Goal: Task Accomplishment & Management: Manage account settings

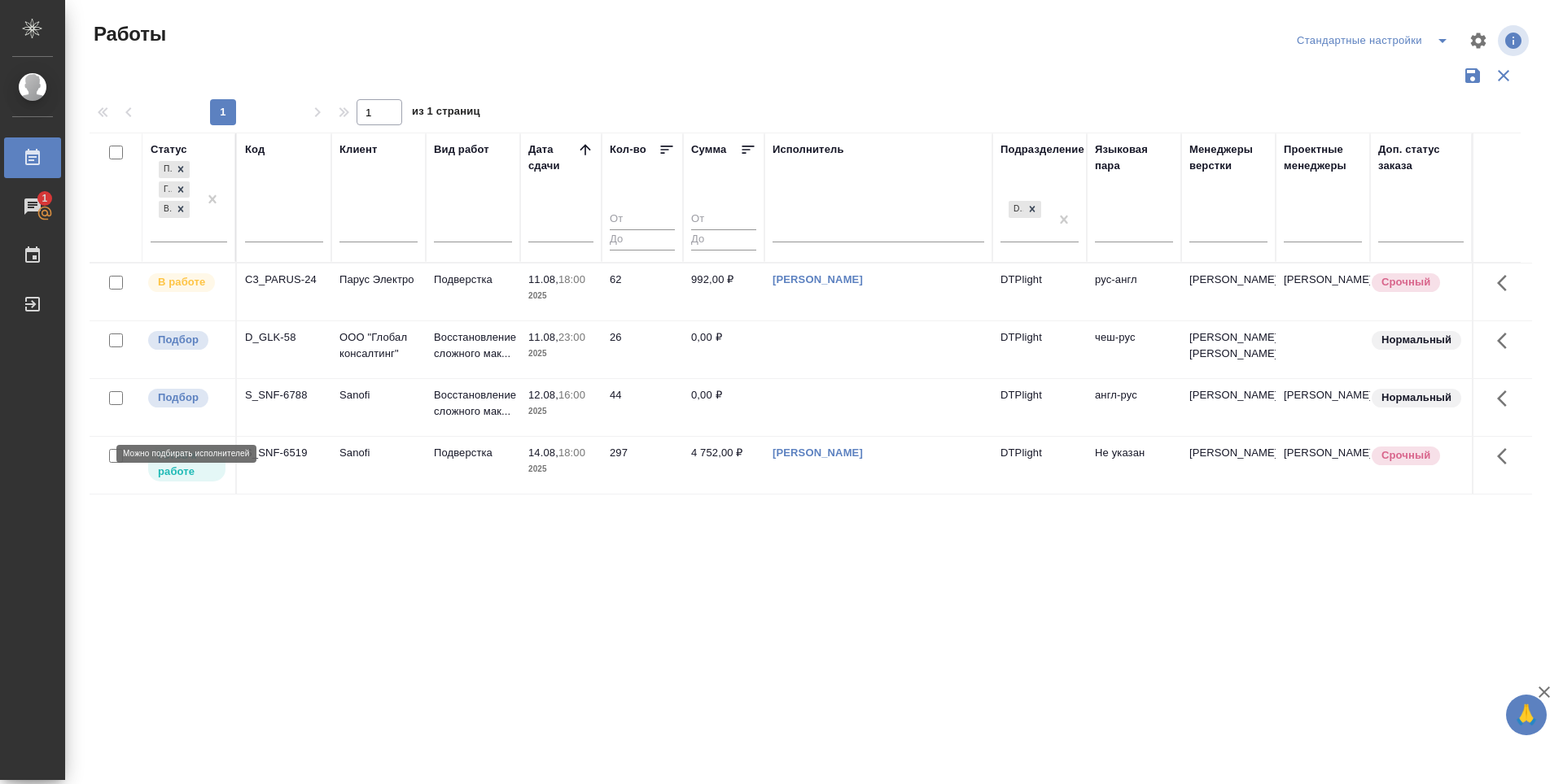
click at [206, 406] on span "Подбор" at bounding box center [178, 398] width 60 height 17
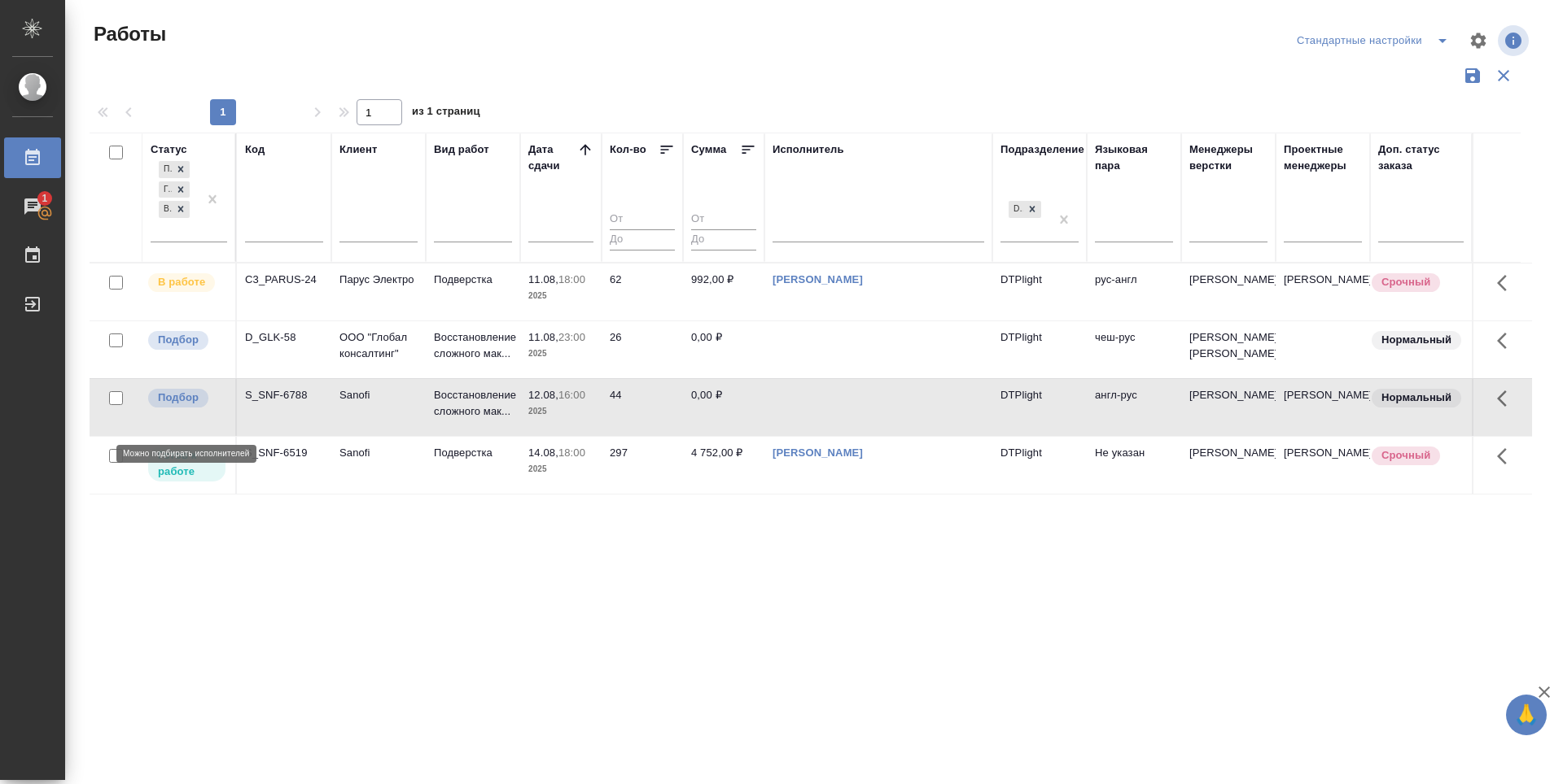
click at [206, 406] on span "Подбор" at bounding box center [178, 398] width 60 height 17
click at [191, 348] on p "Подбор" at bounding box center [178, 340] width 41 height 17
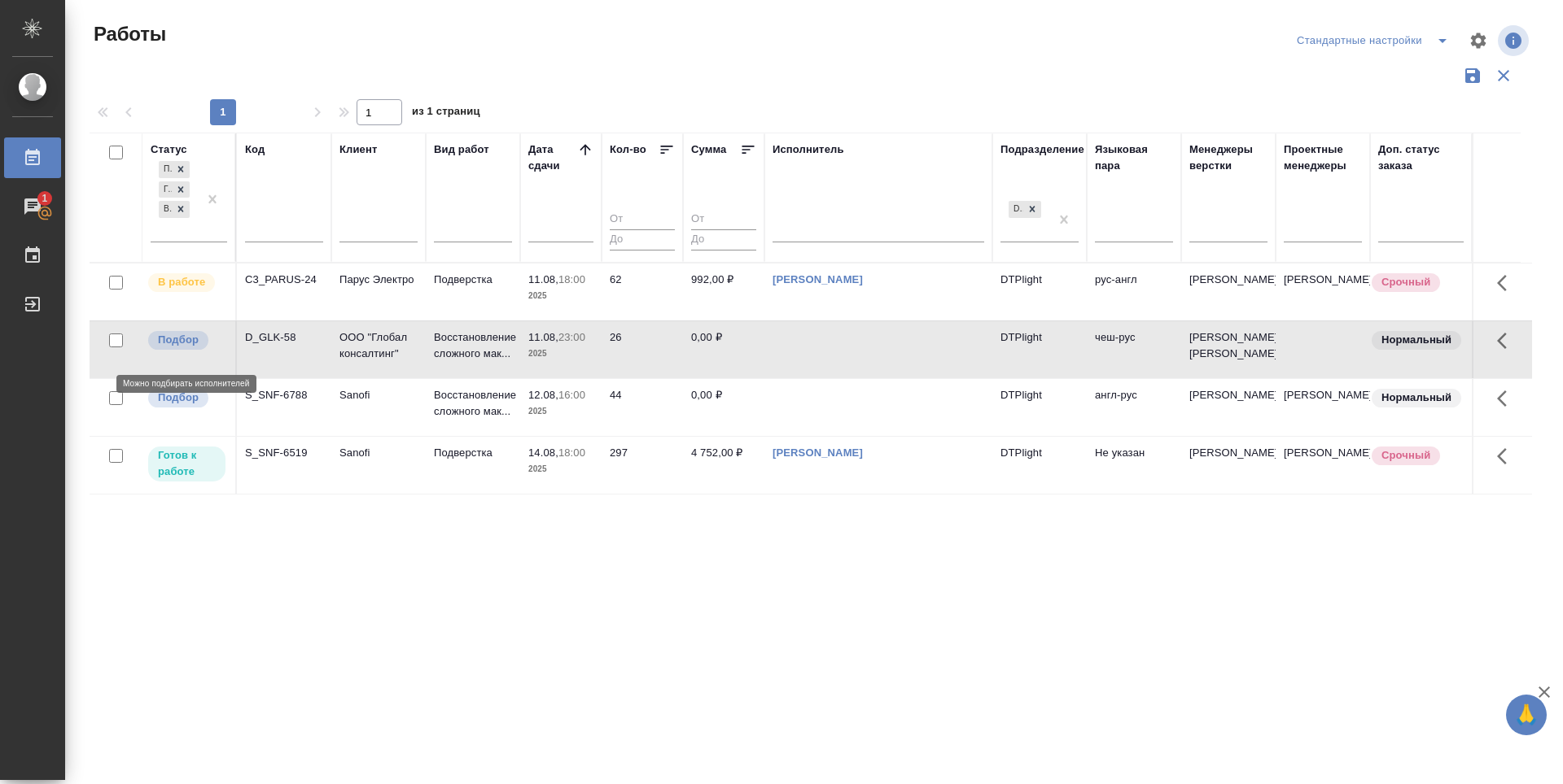
click at [191, 348] on p "Подбор" at bounding box center [178, 340] width 41 height 17
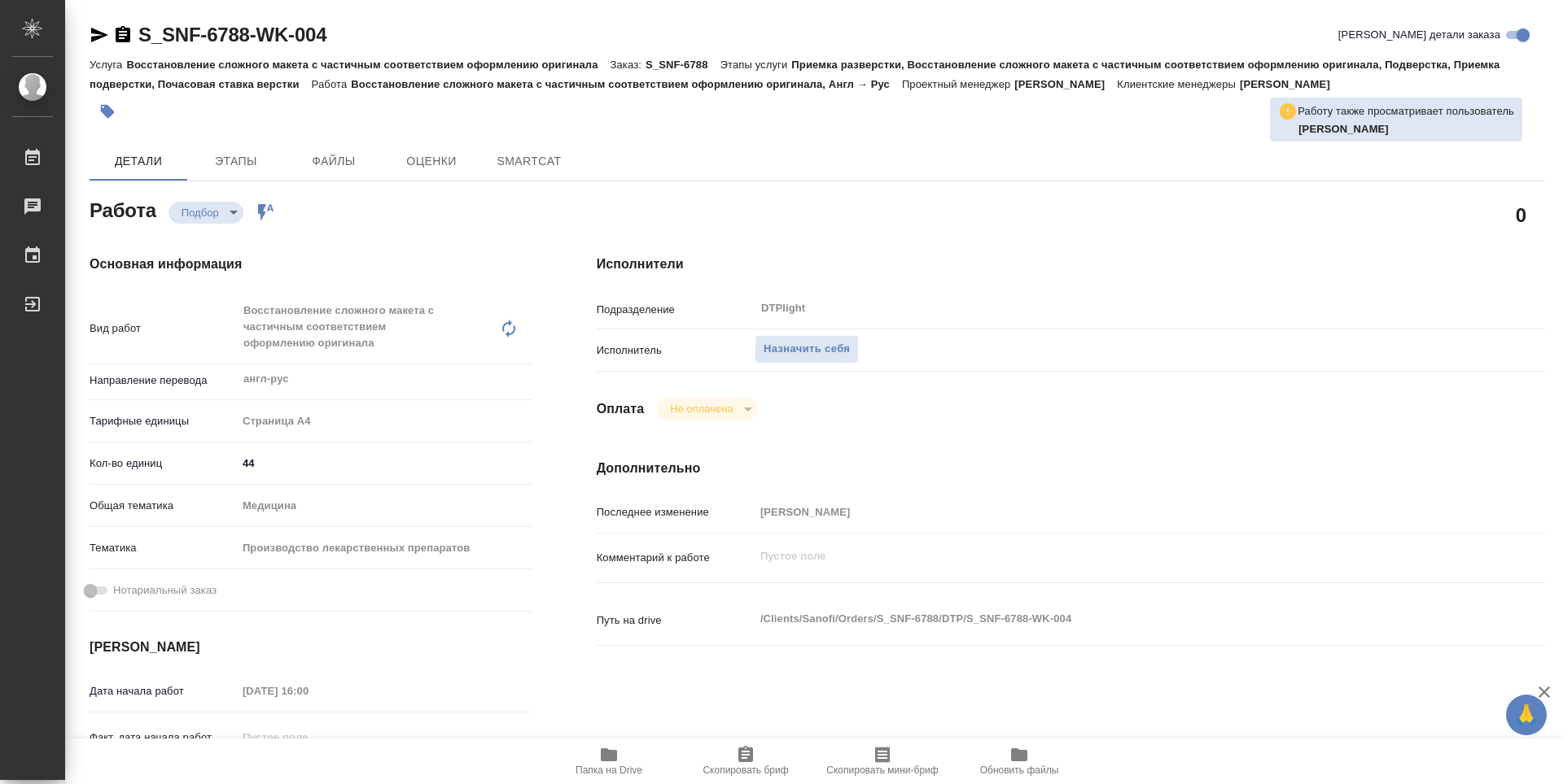
type textarea "x"
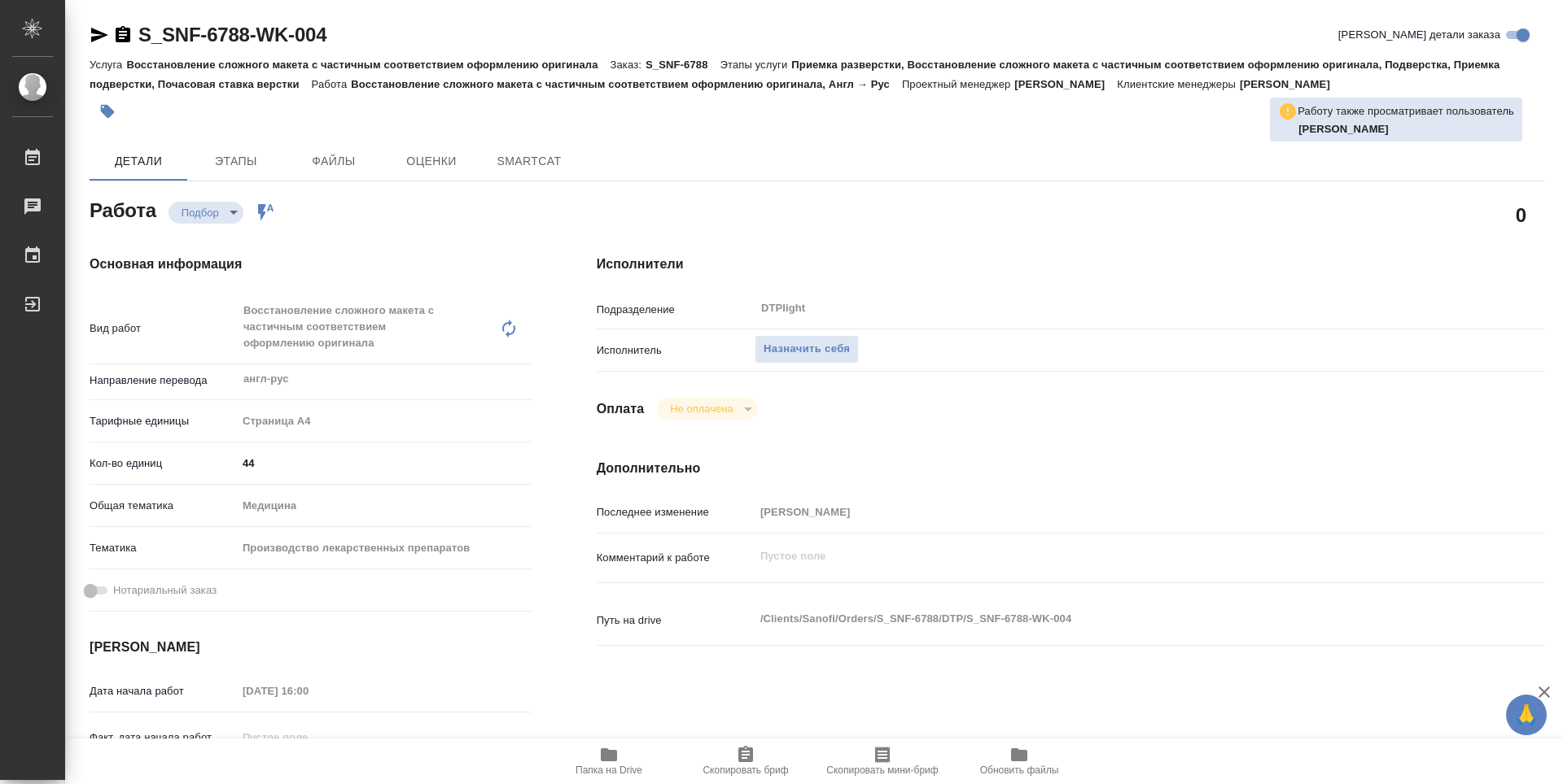
type textarea "x"
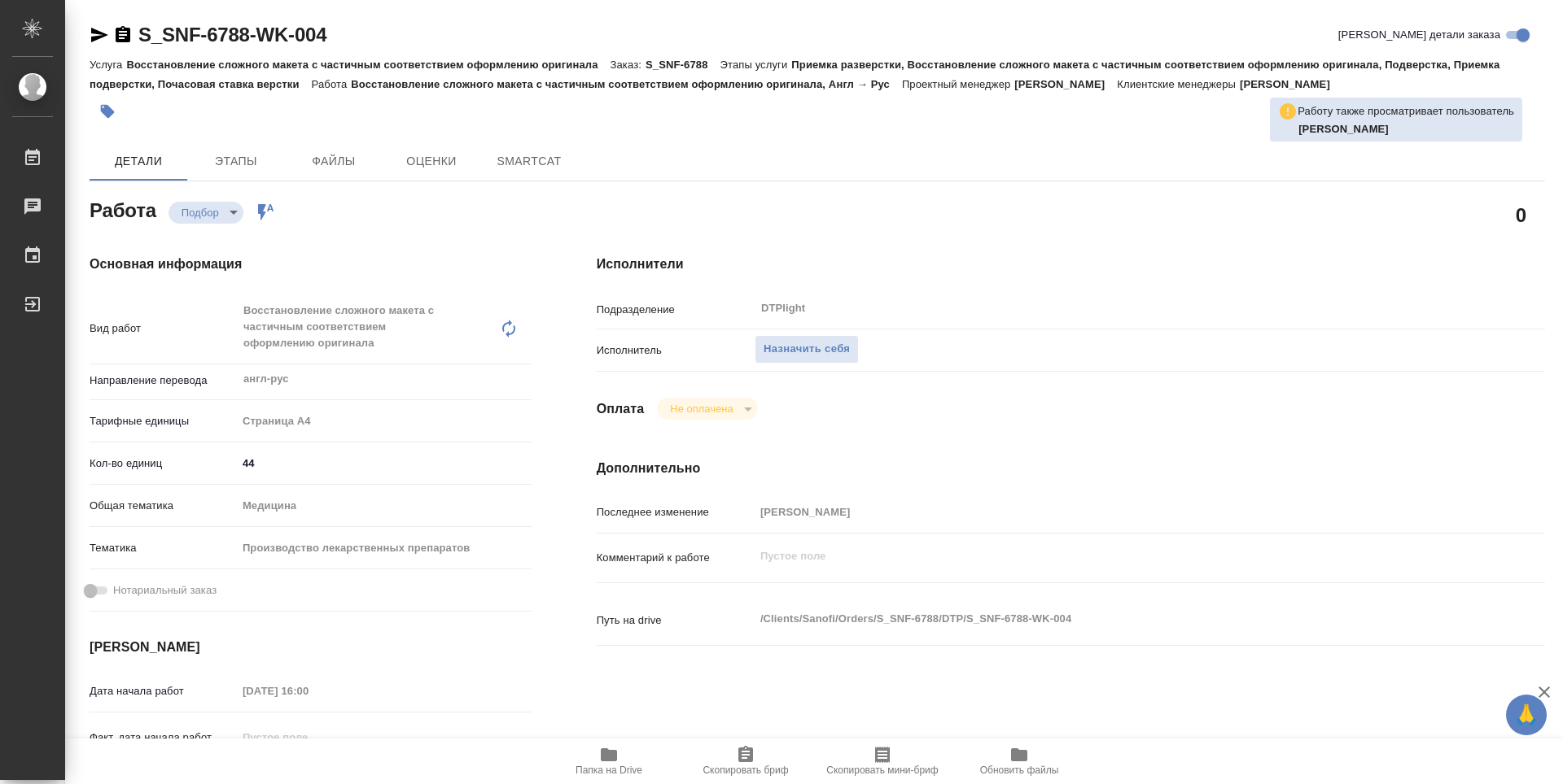
type textarea "x"
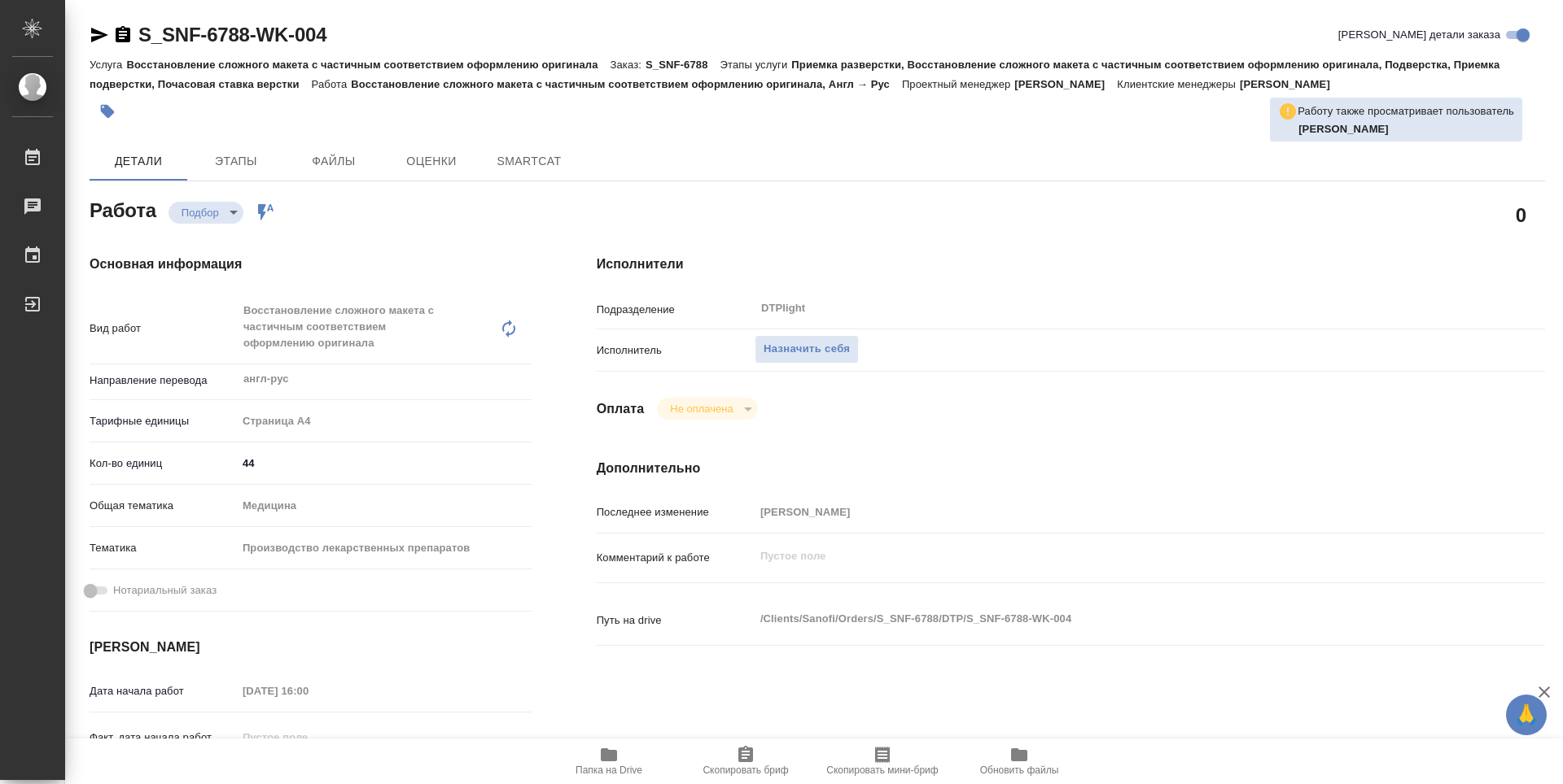
type textarea "x"
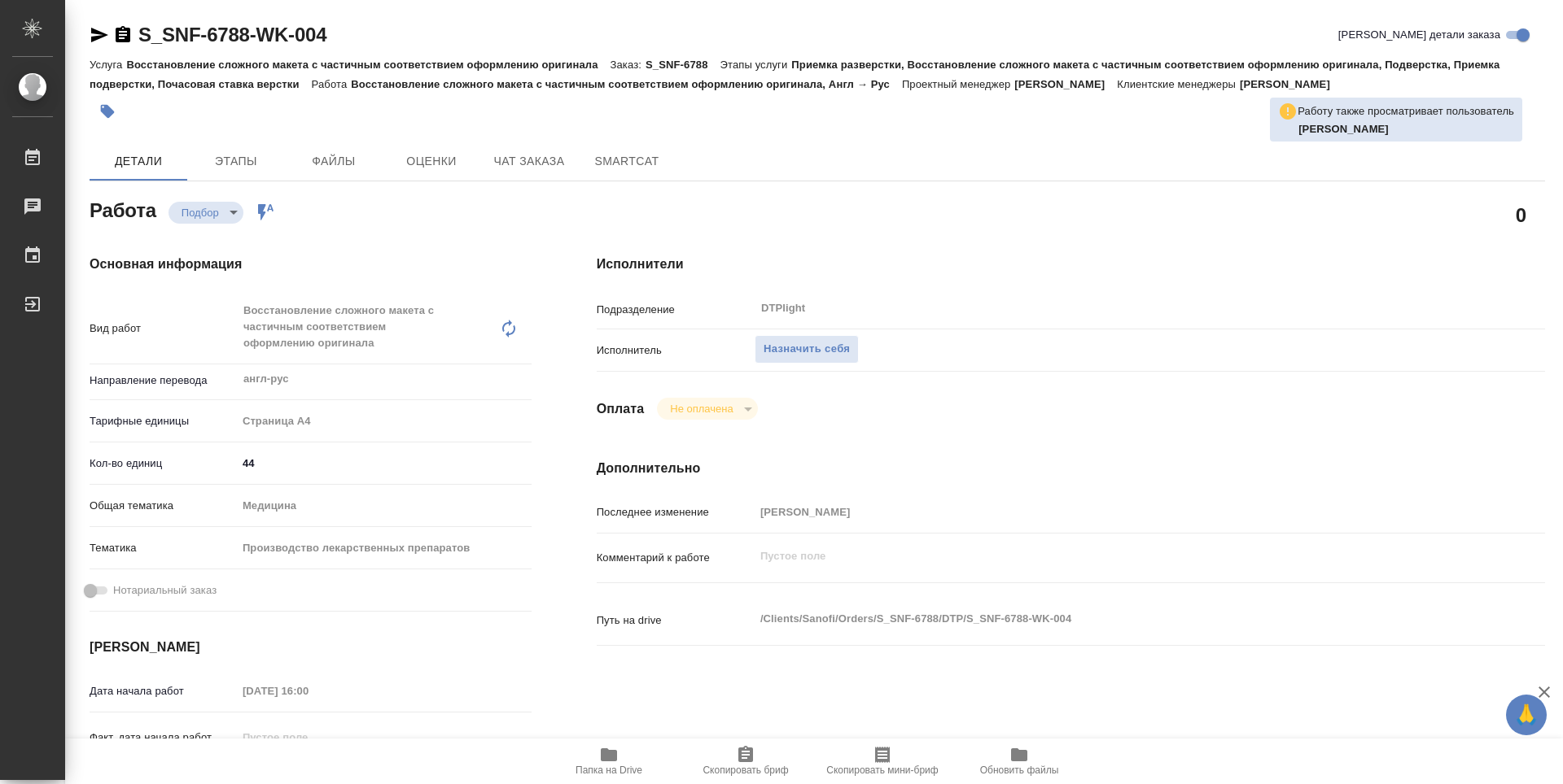
type textarea "x"
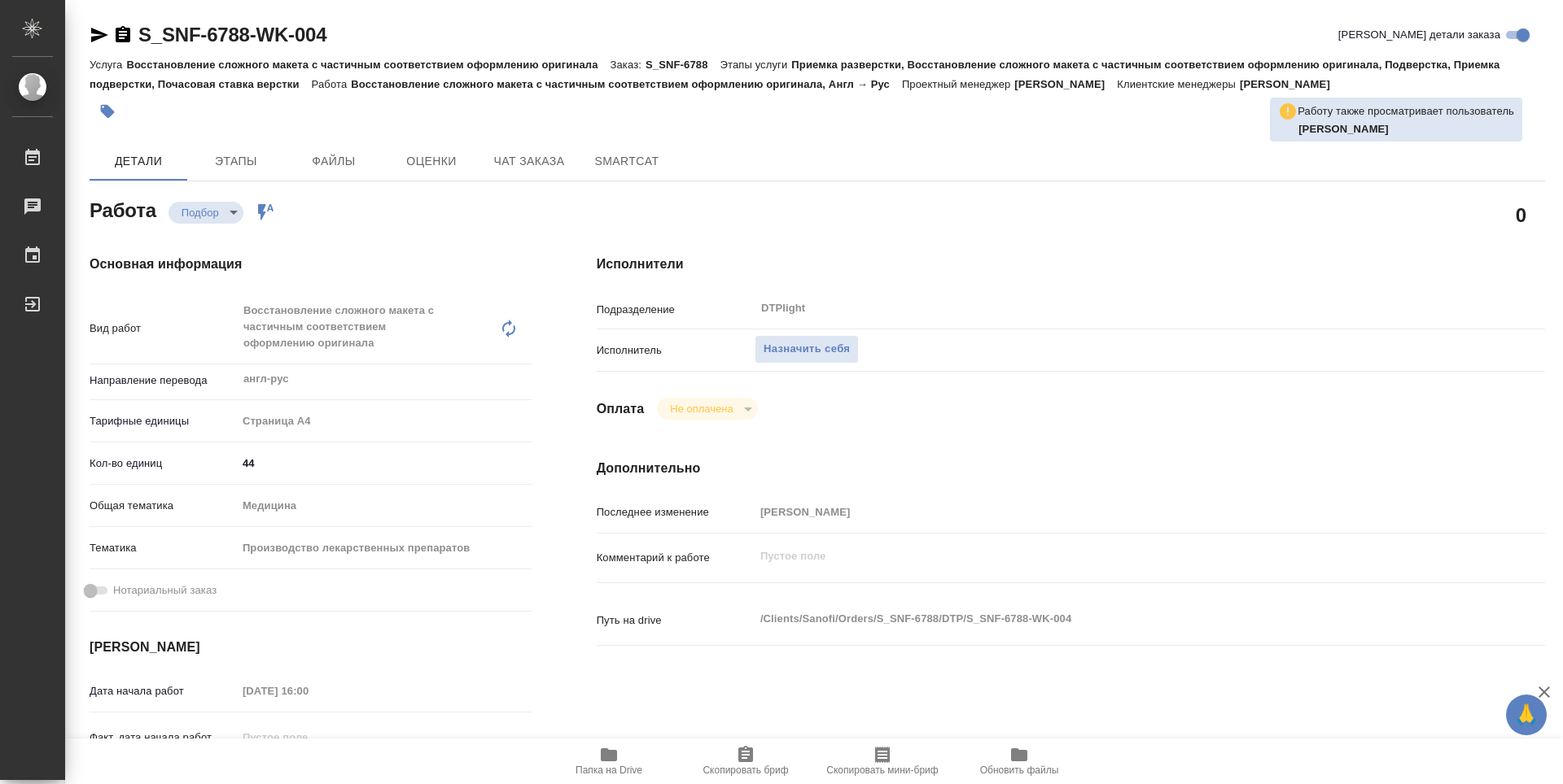
type textarea "x"
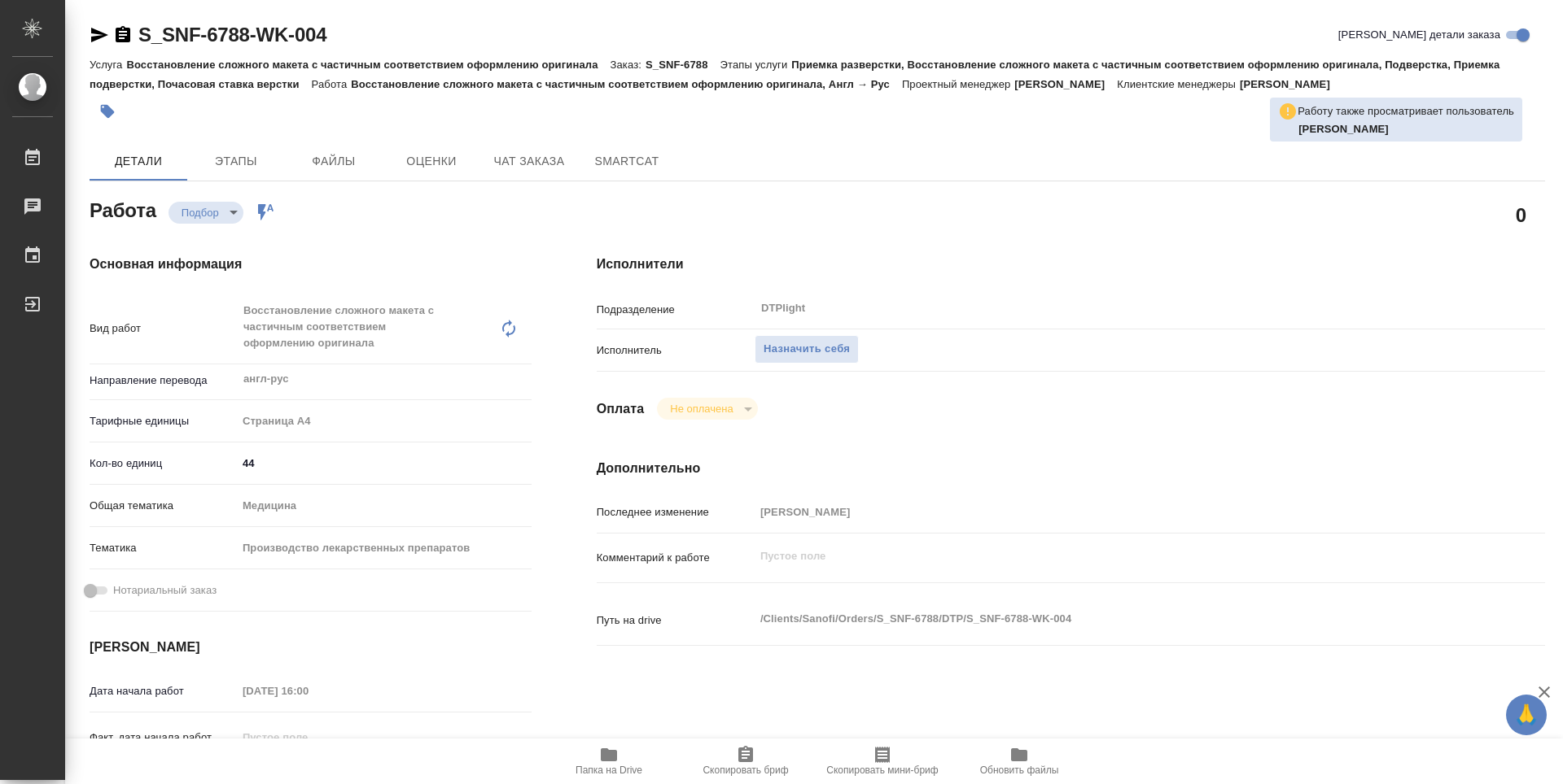
type textarea "x"
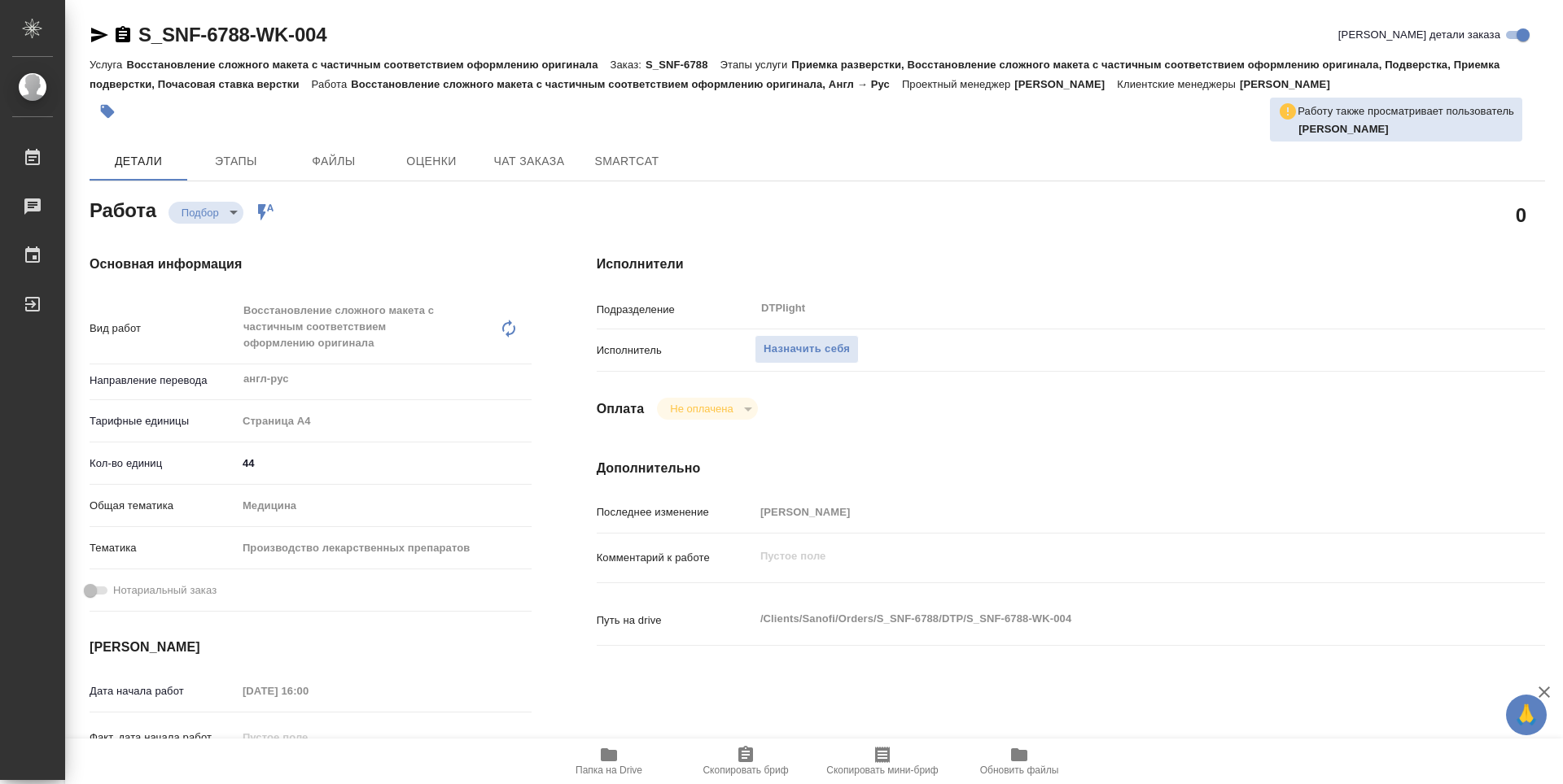
type textarea "x"
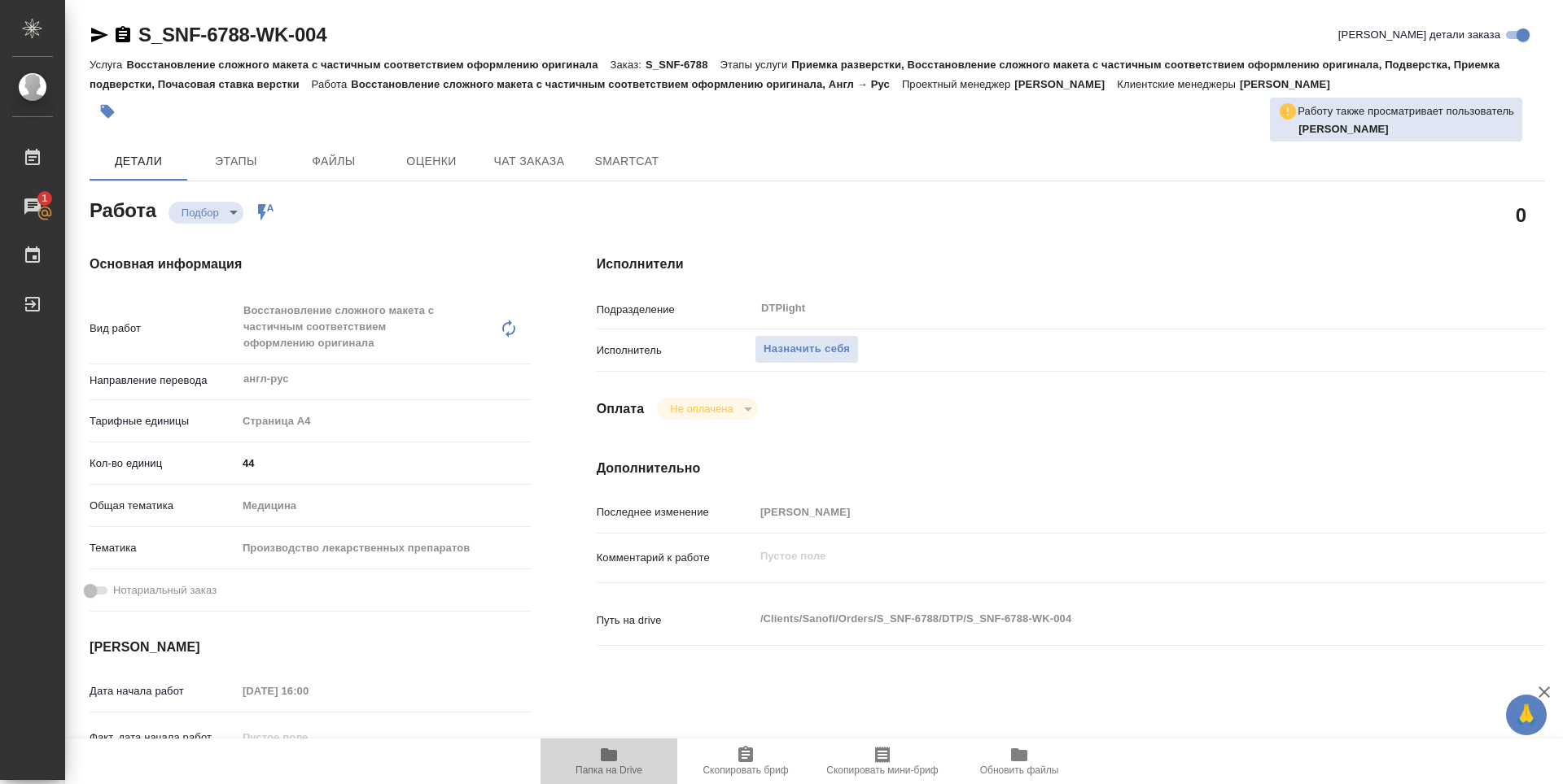
click at [598, 748] on span "Папка на Drive" at bounding box center [609, 760] width 117 height 31
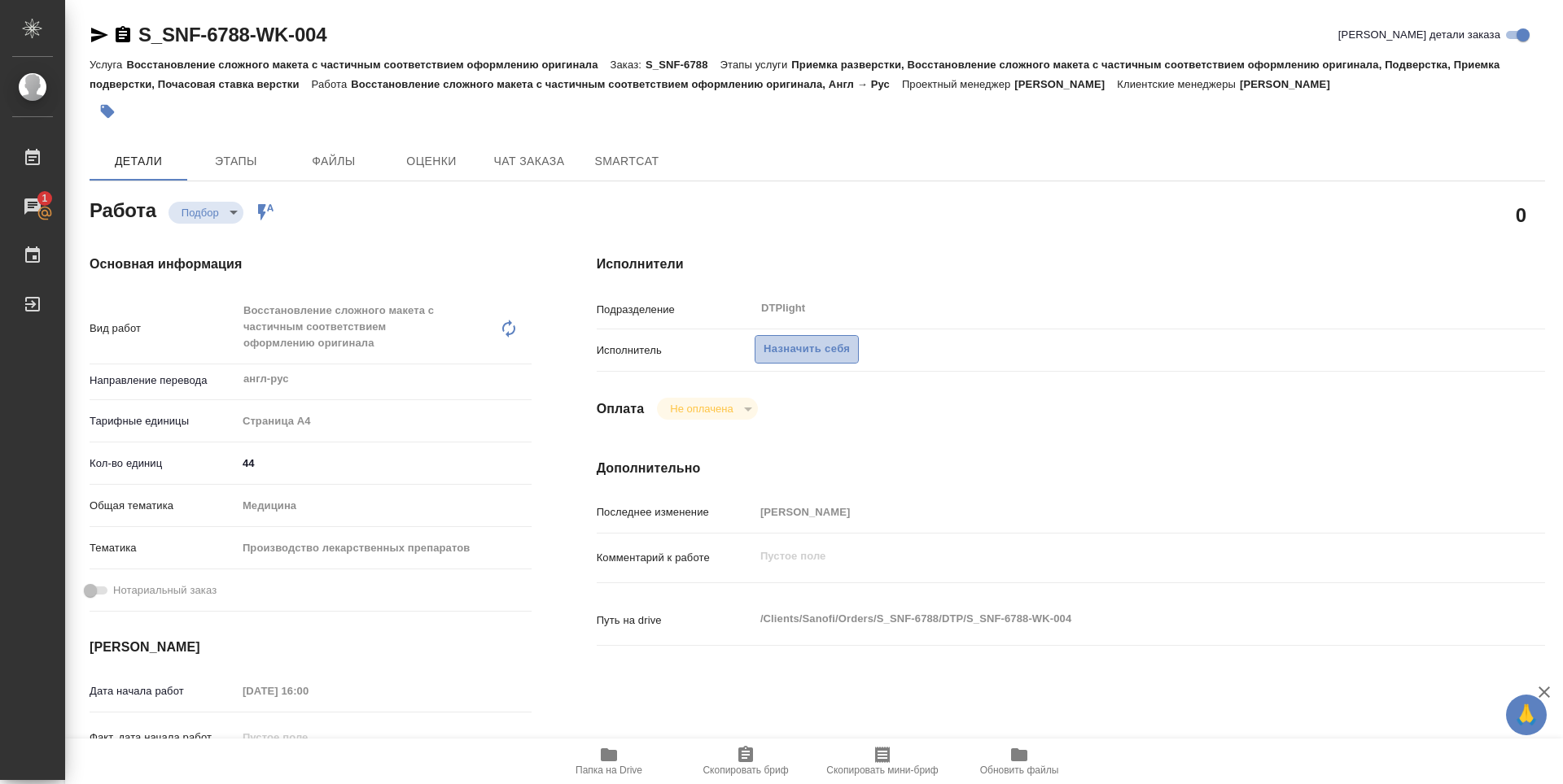
click at [793, 342] on span "Назначить себя" at bounding box center [807, 349] width 86 height 19
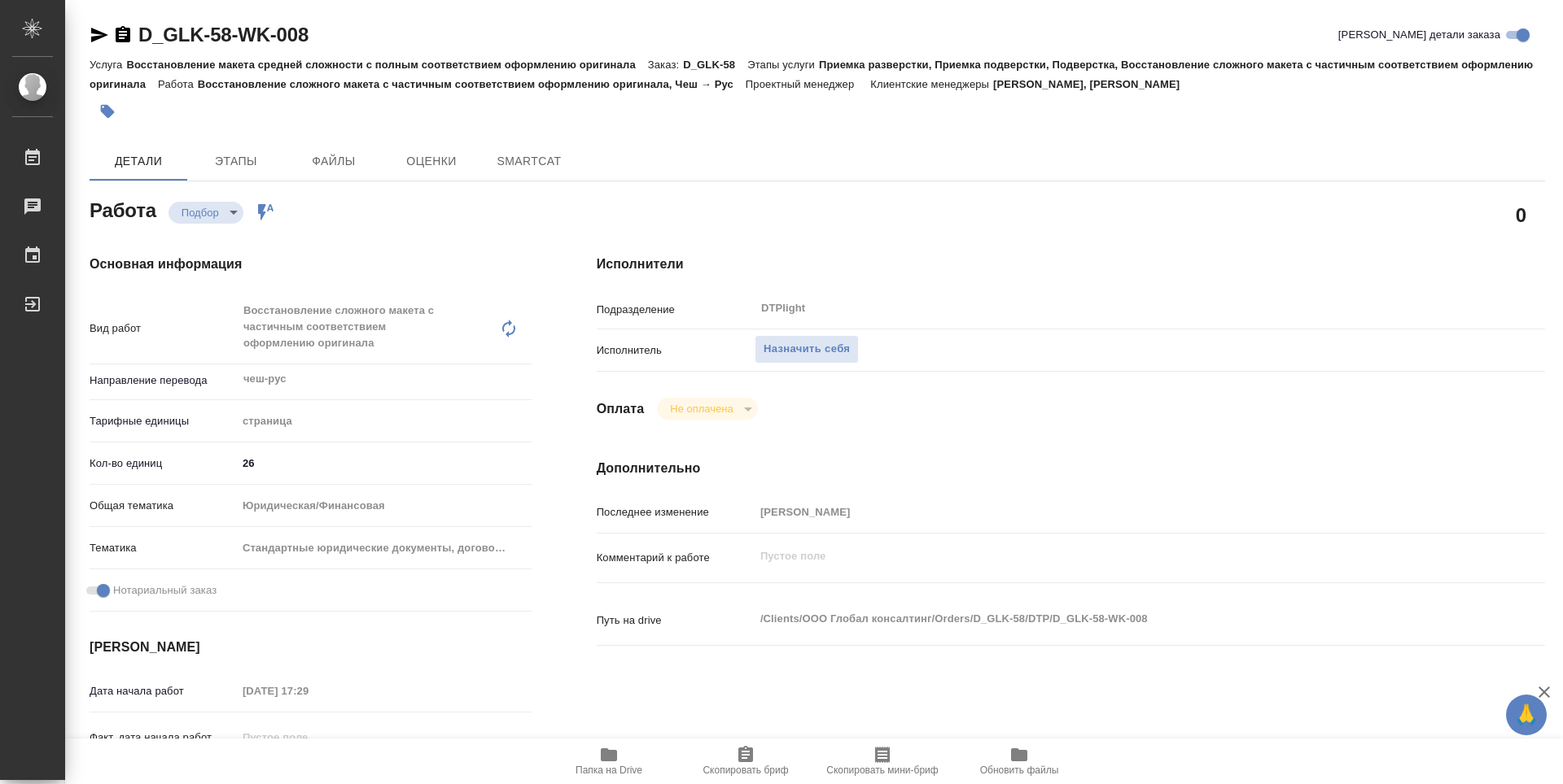
type textarea "x"
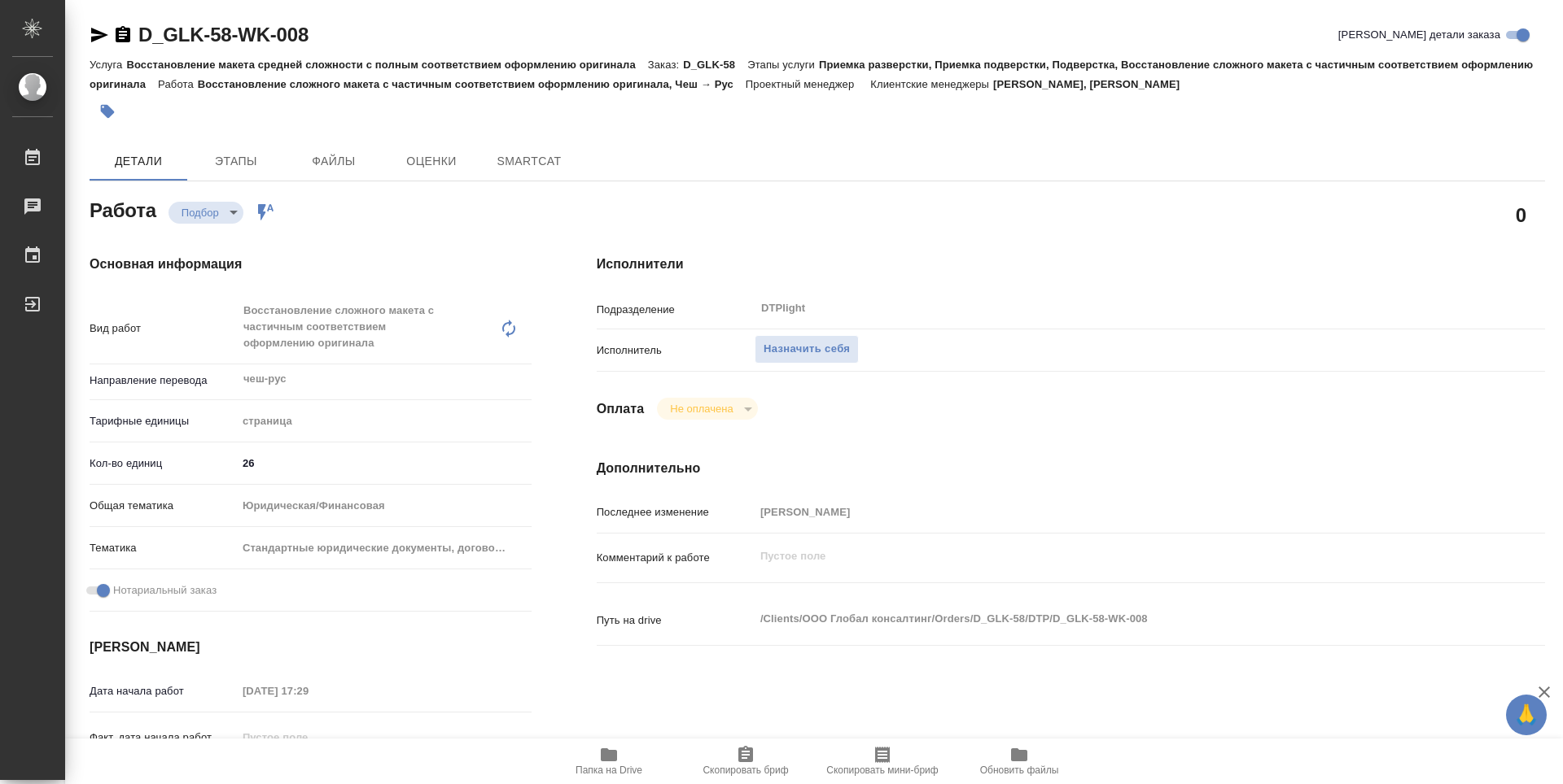
type textarea "x"
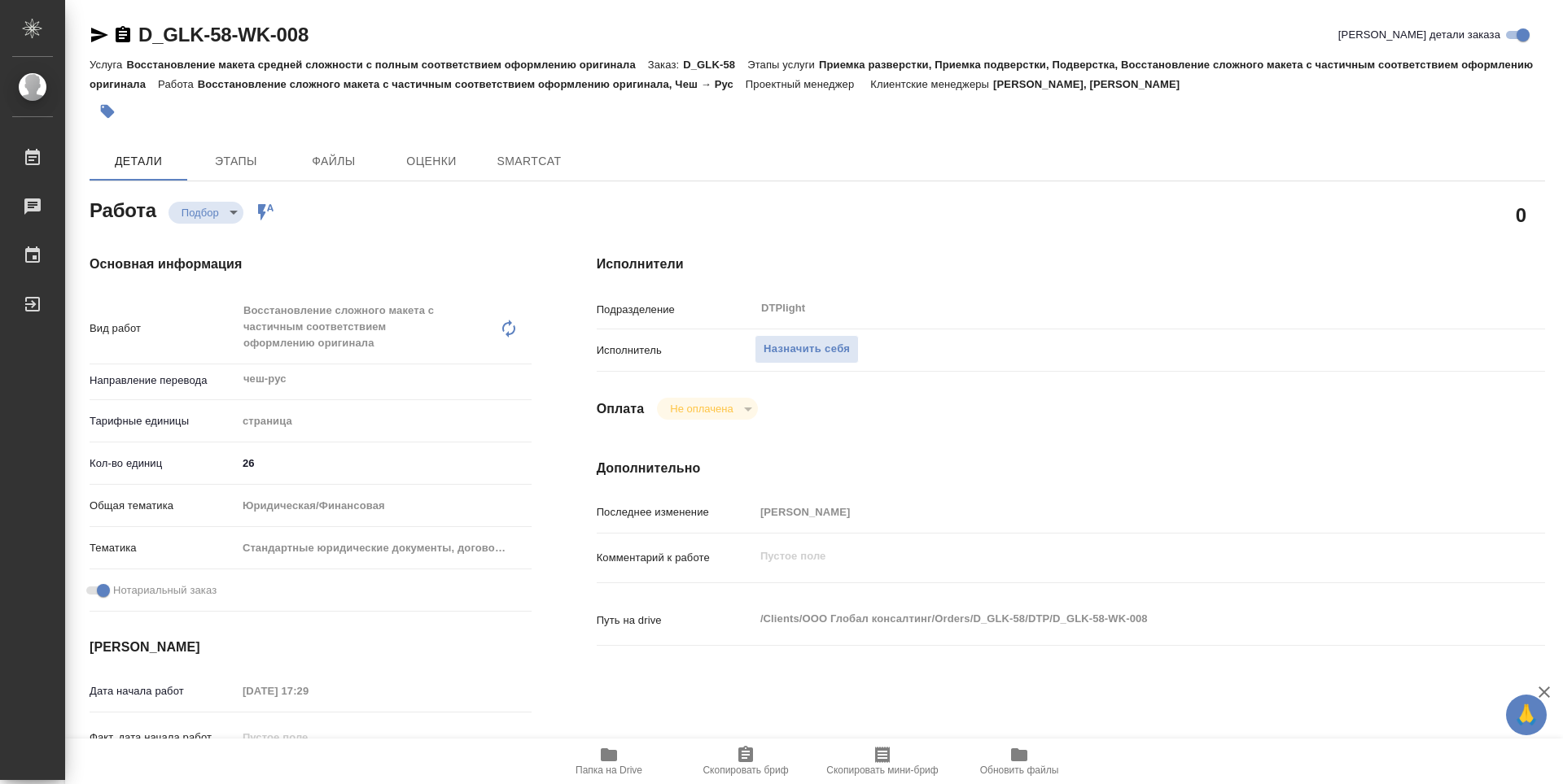
type textarea "x"
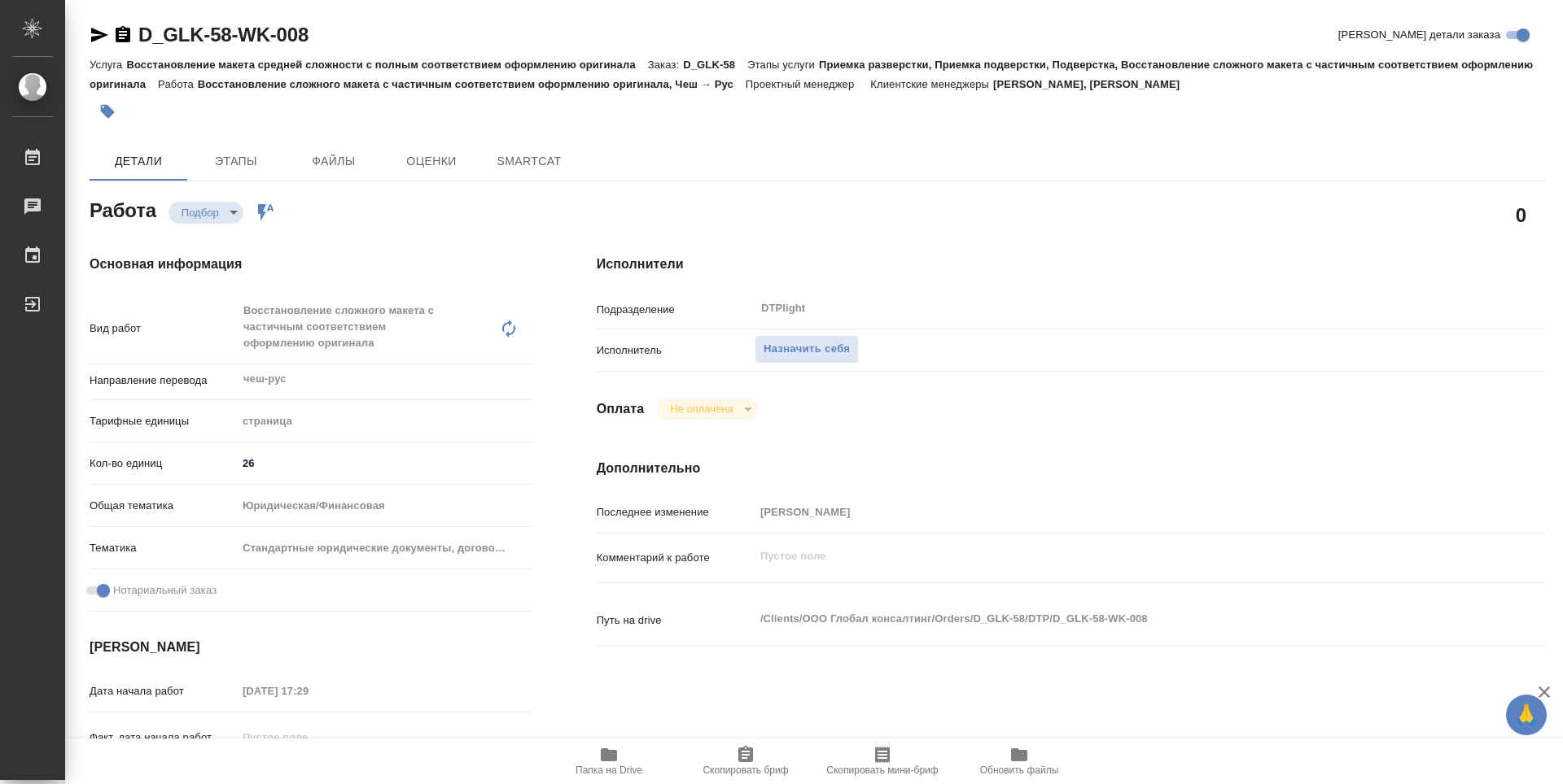
type textarea "x"
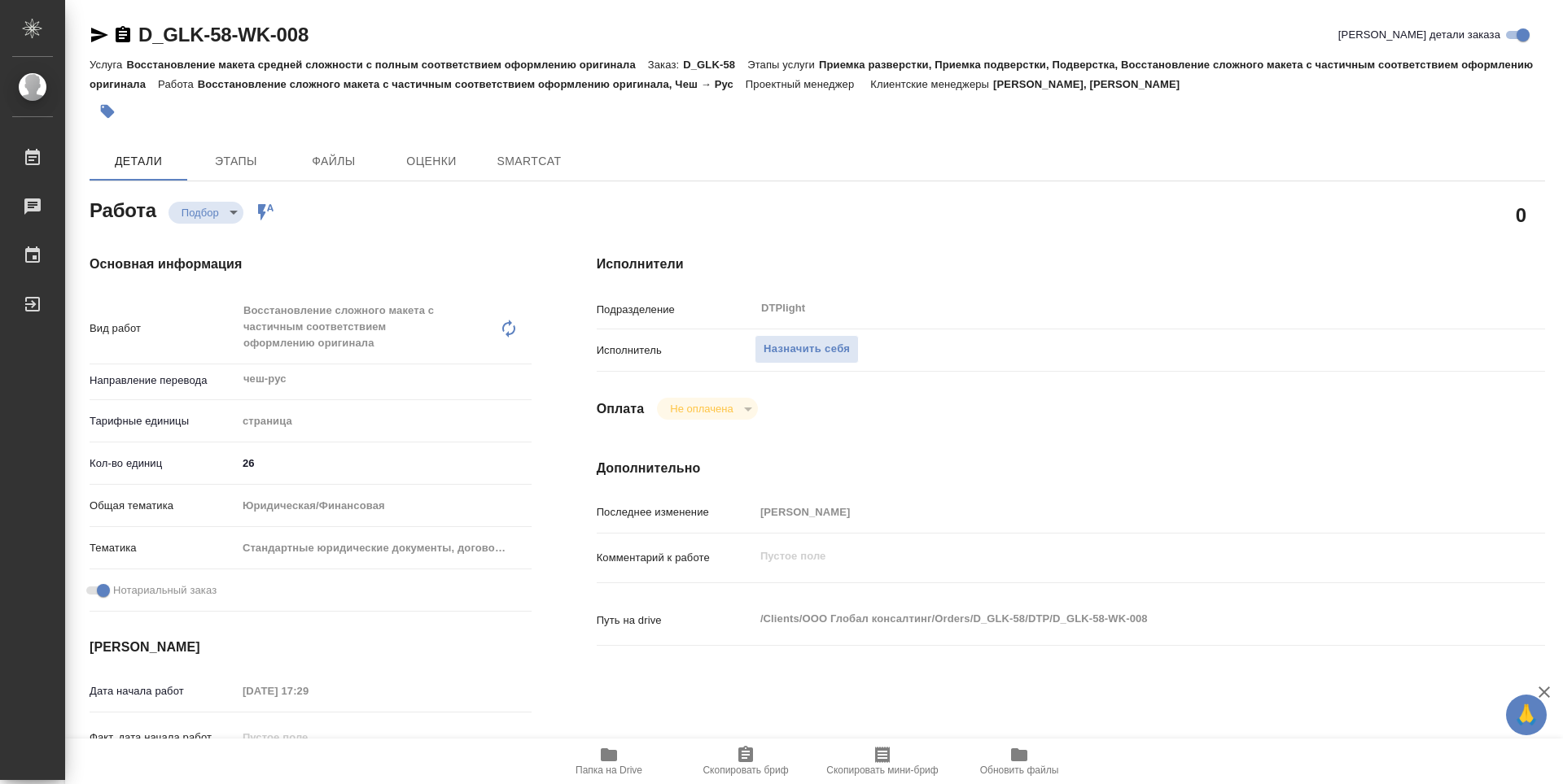
type textarea "x"
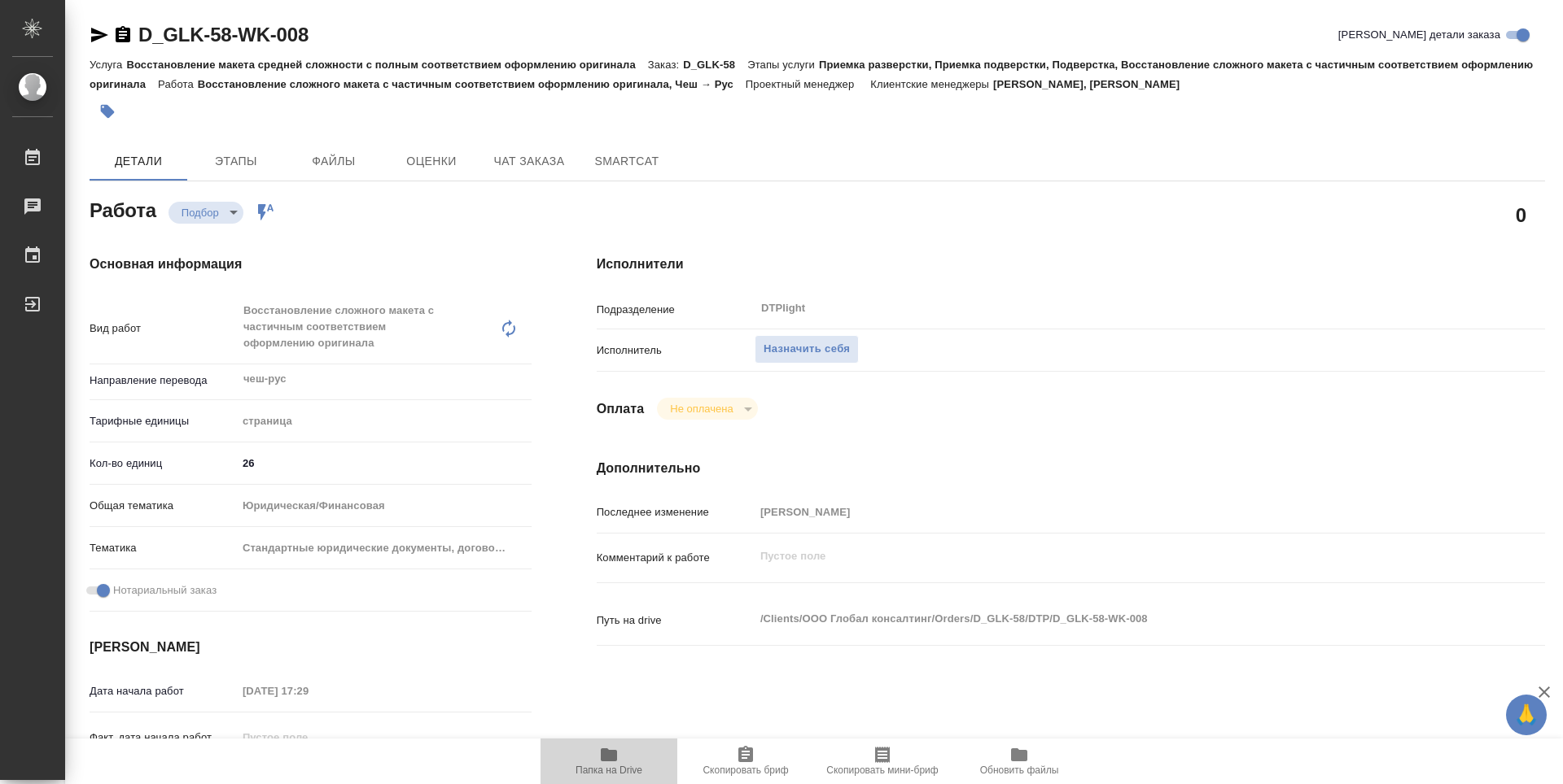
click at [606, 758] on icon "button" at bounding box center [609, 755] width 17 height 13
type textarea "x"
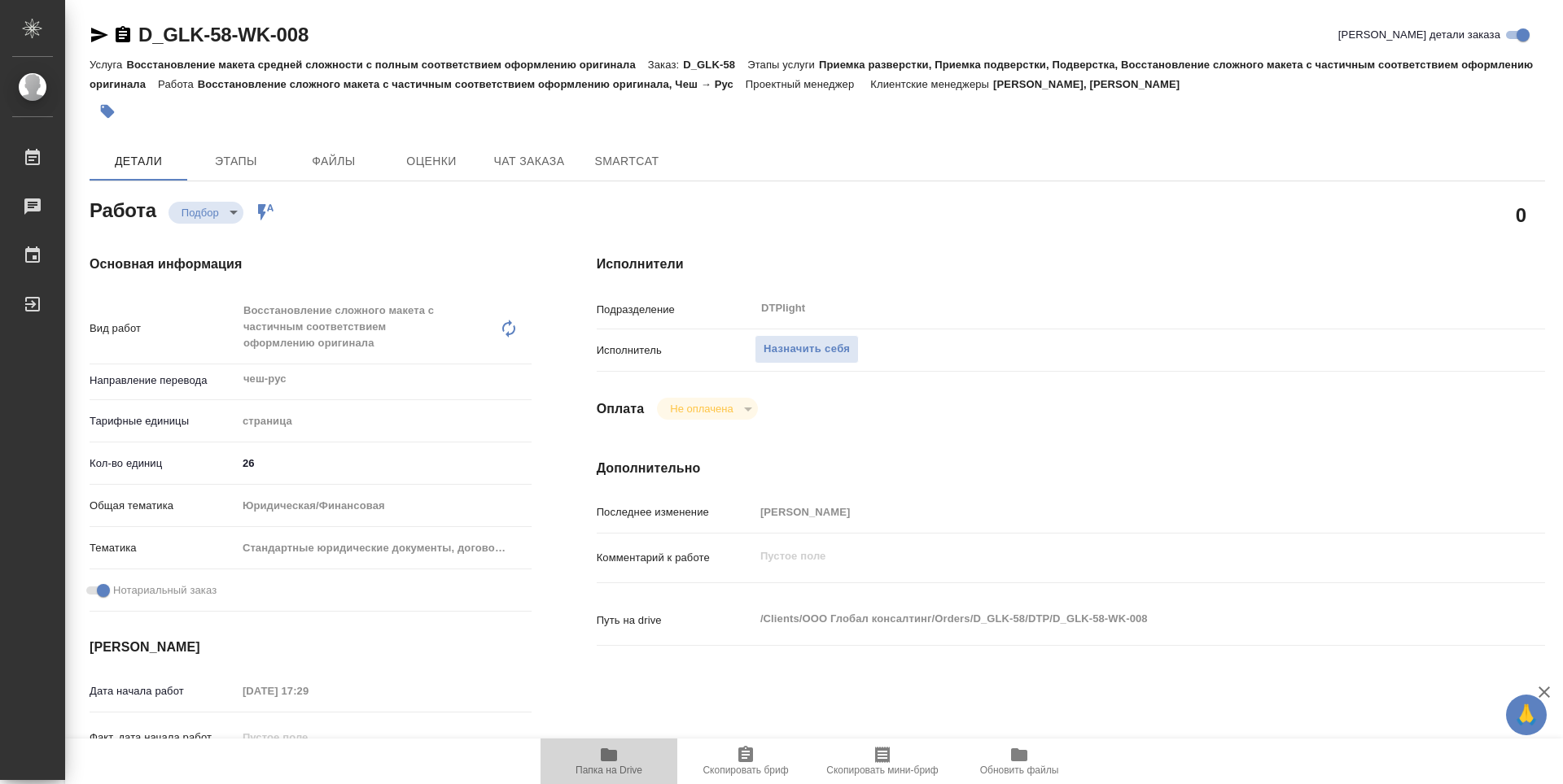
type textarea "x"
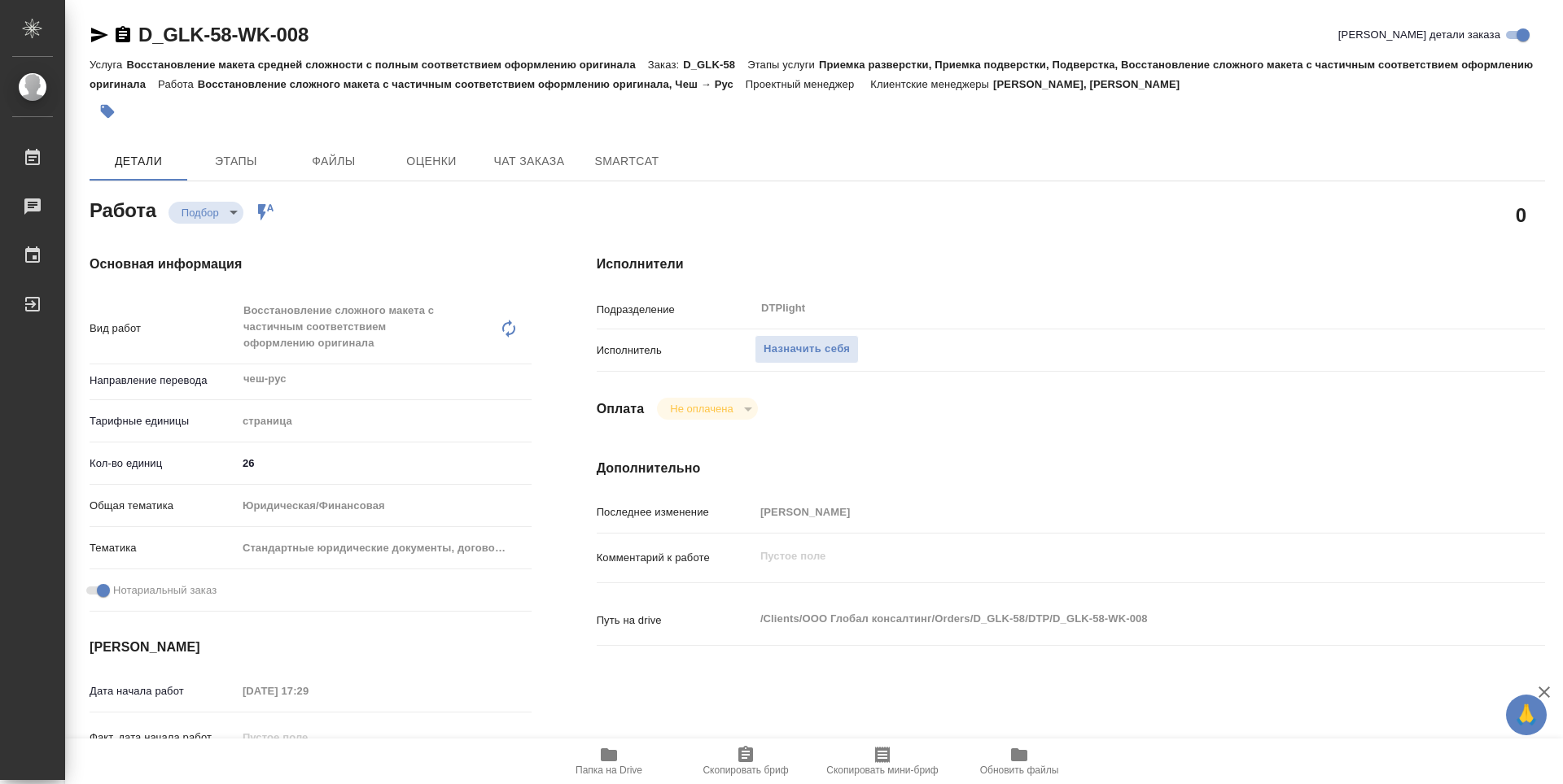
type textarea "x"
click at [856, 252] on div "Исполнители Подразделение DTPlight ​ Исполнитель Назначить себя Оплата Не оплач…" at bounding box center [1071, 586] width 1014 height 727
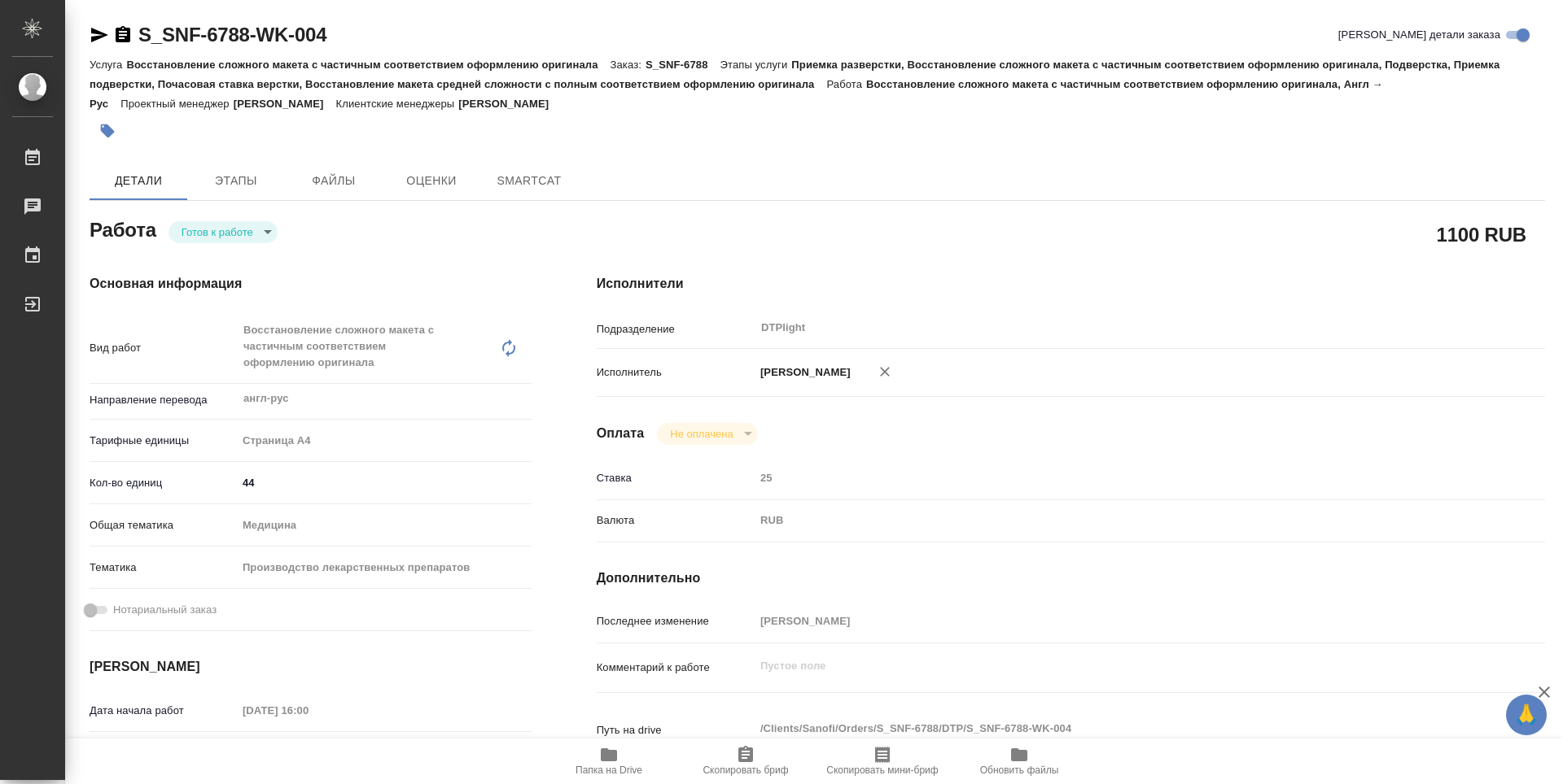
type textarea "x"
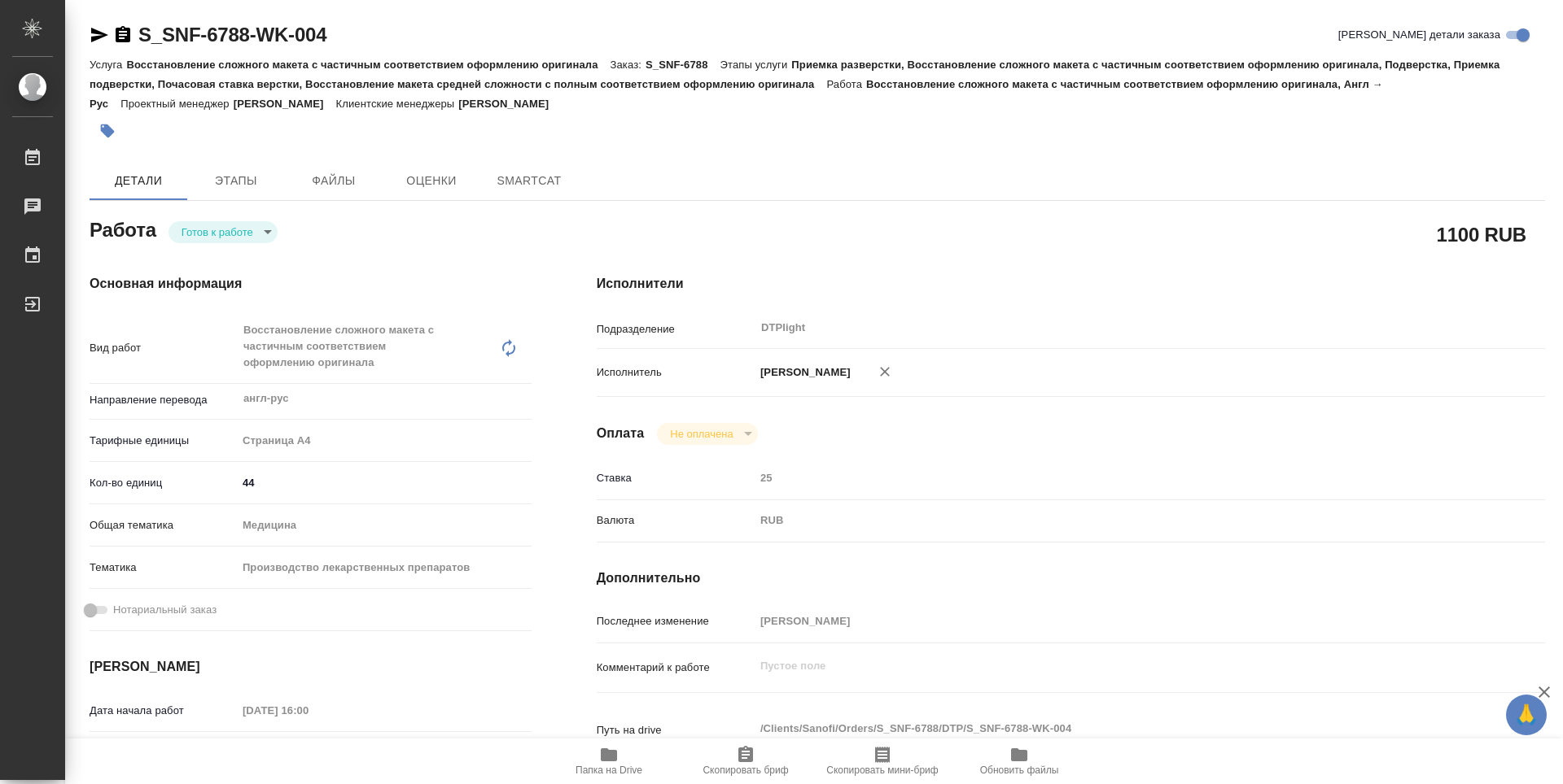
type textarea "x"
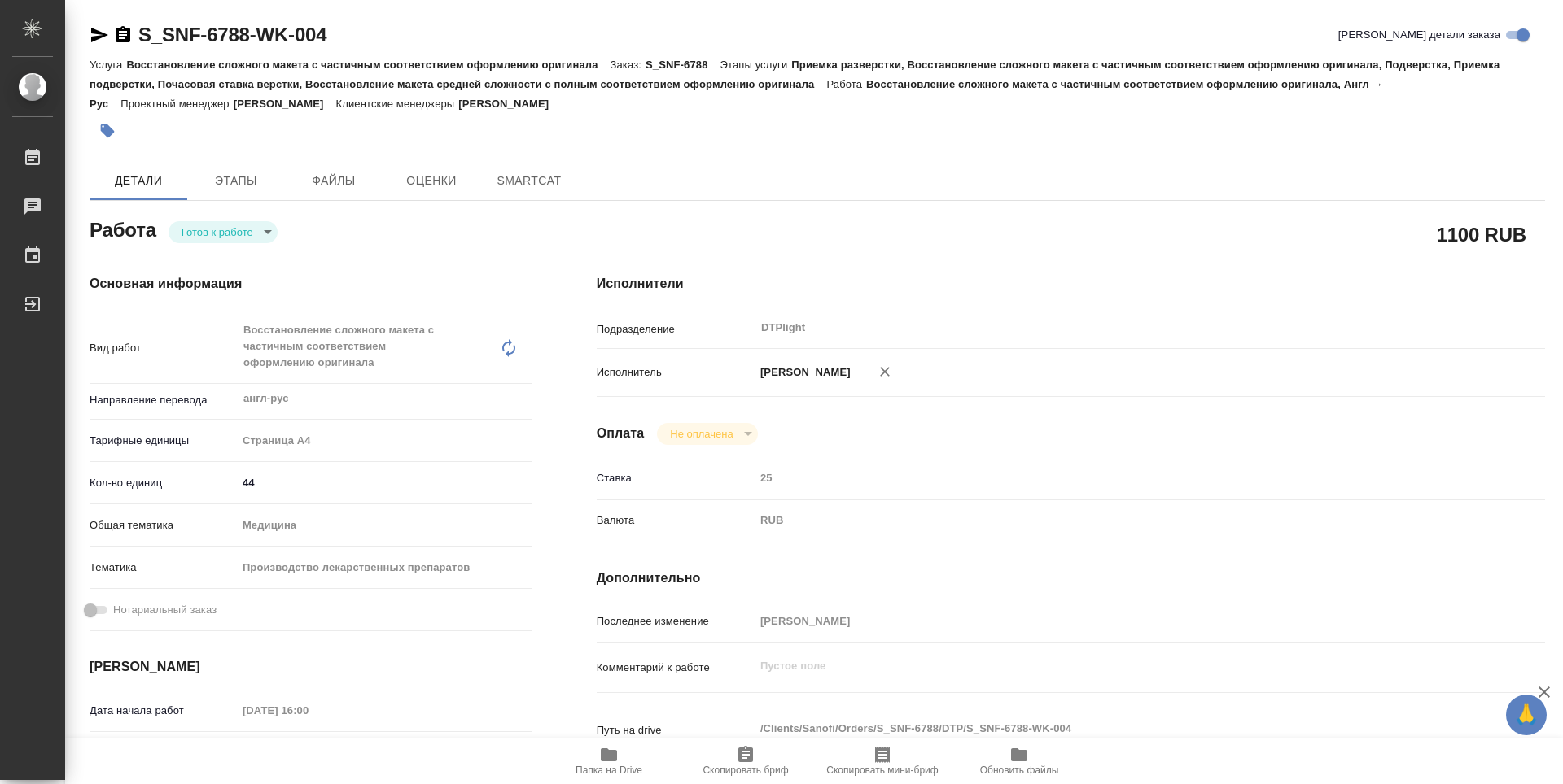
type textarea "x"
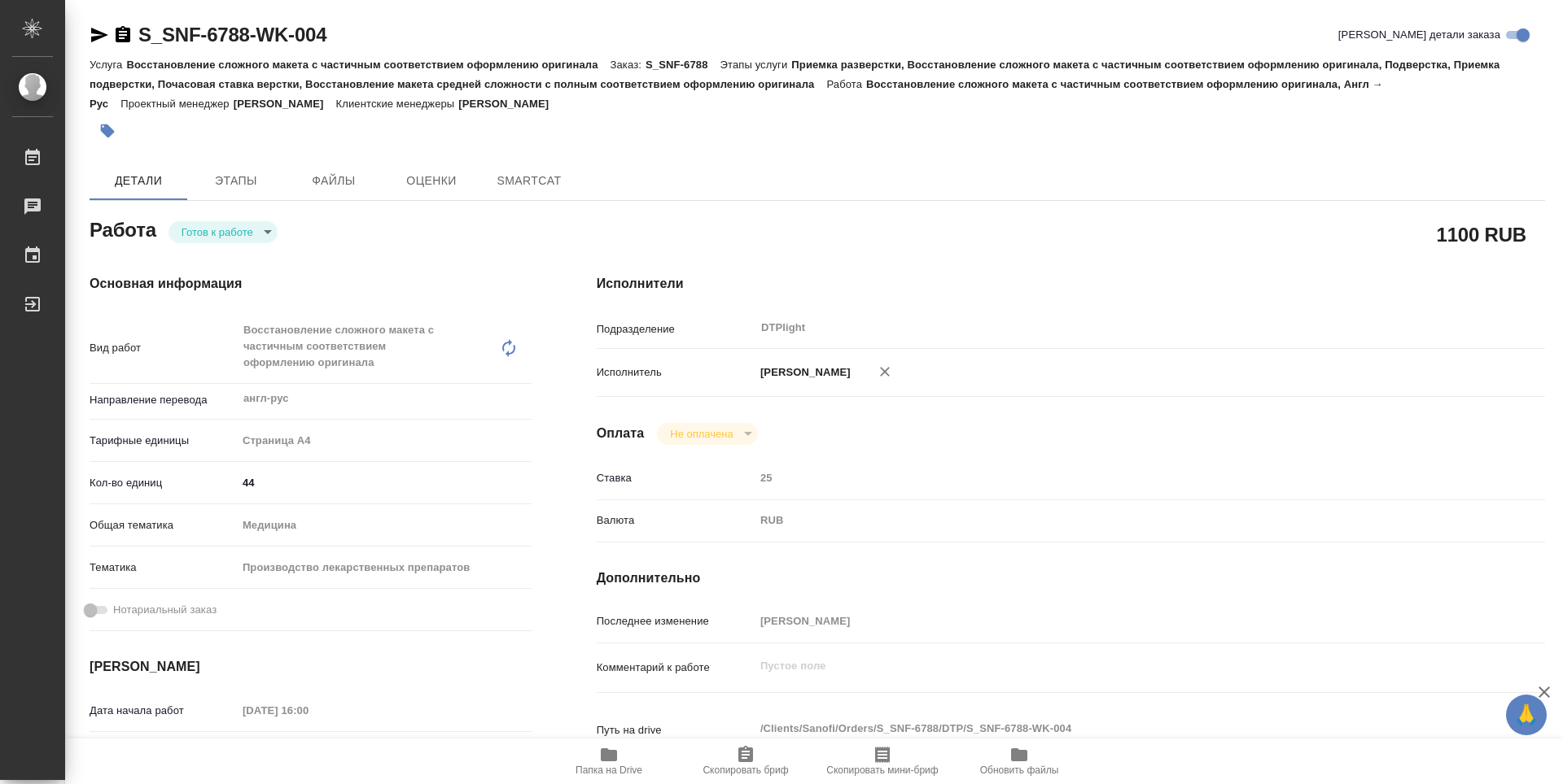
type textarea "x"
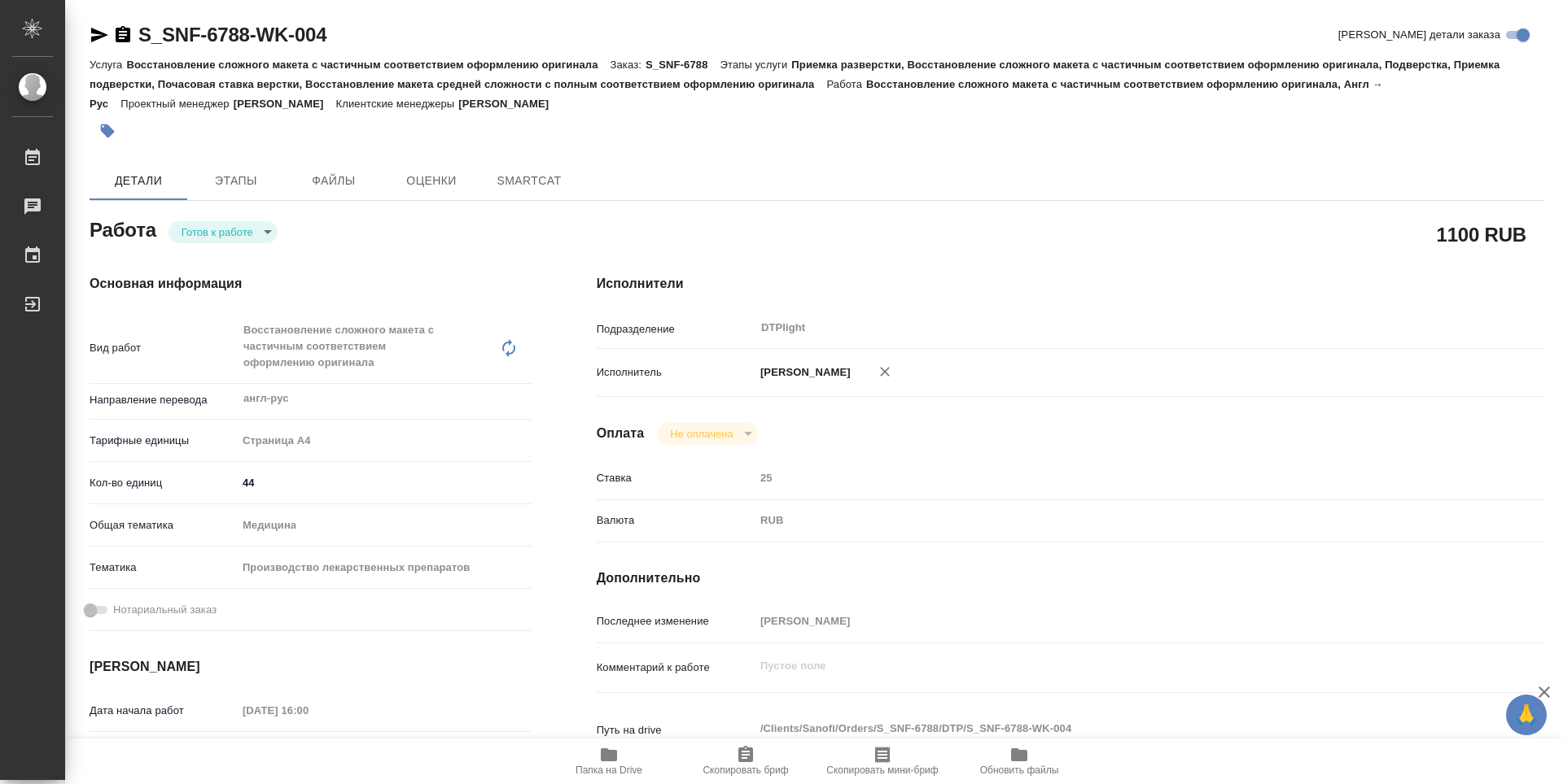
type textarea "x"
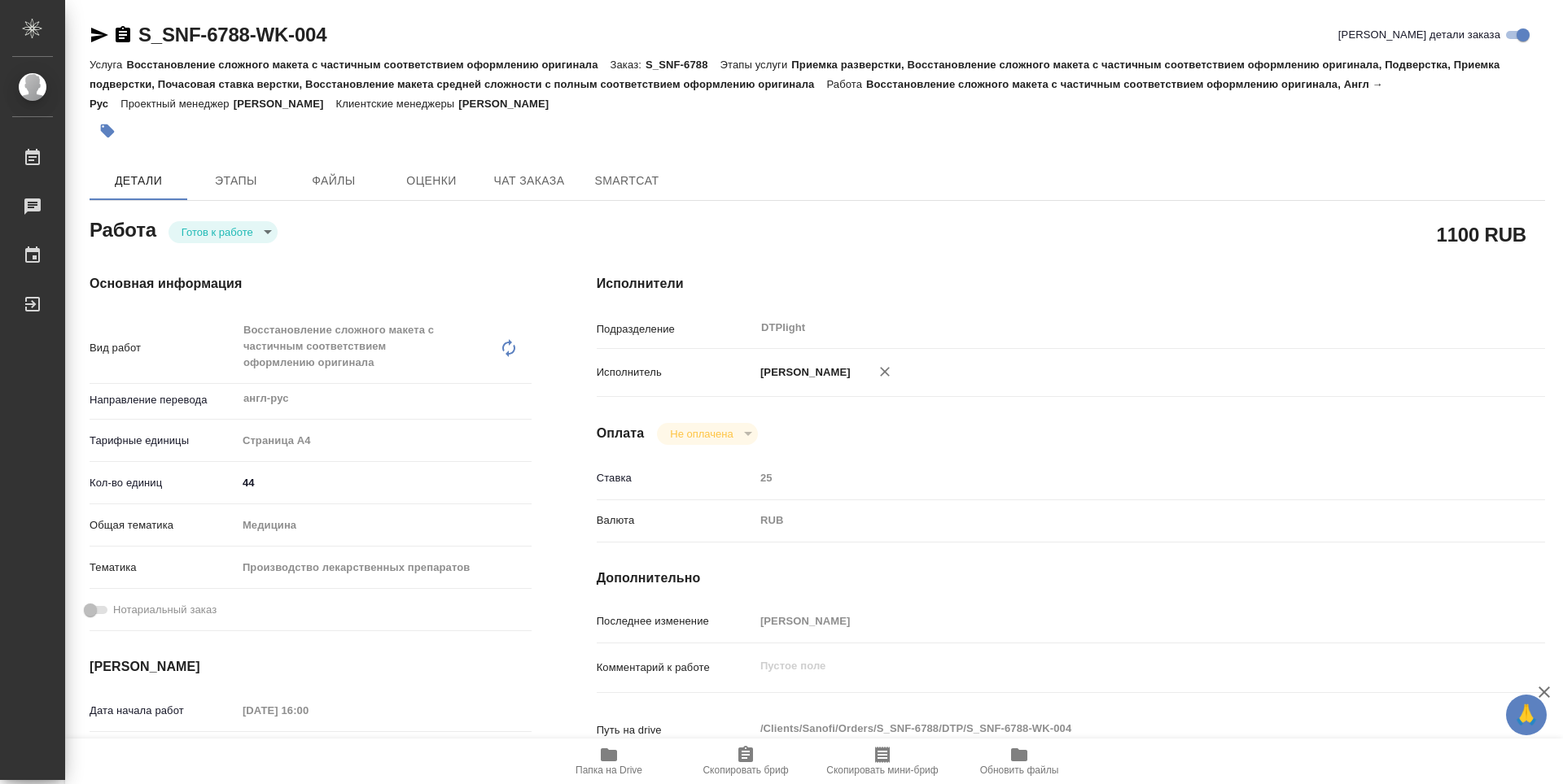
type textarea "x"
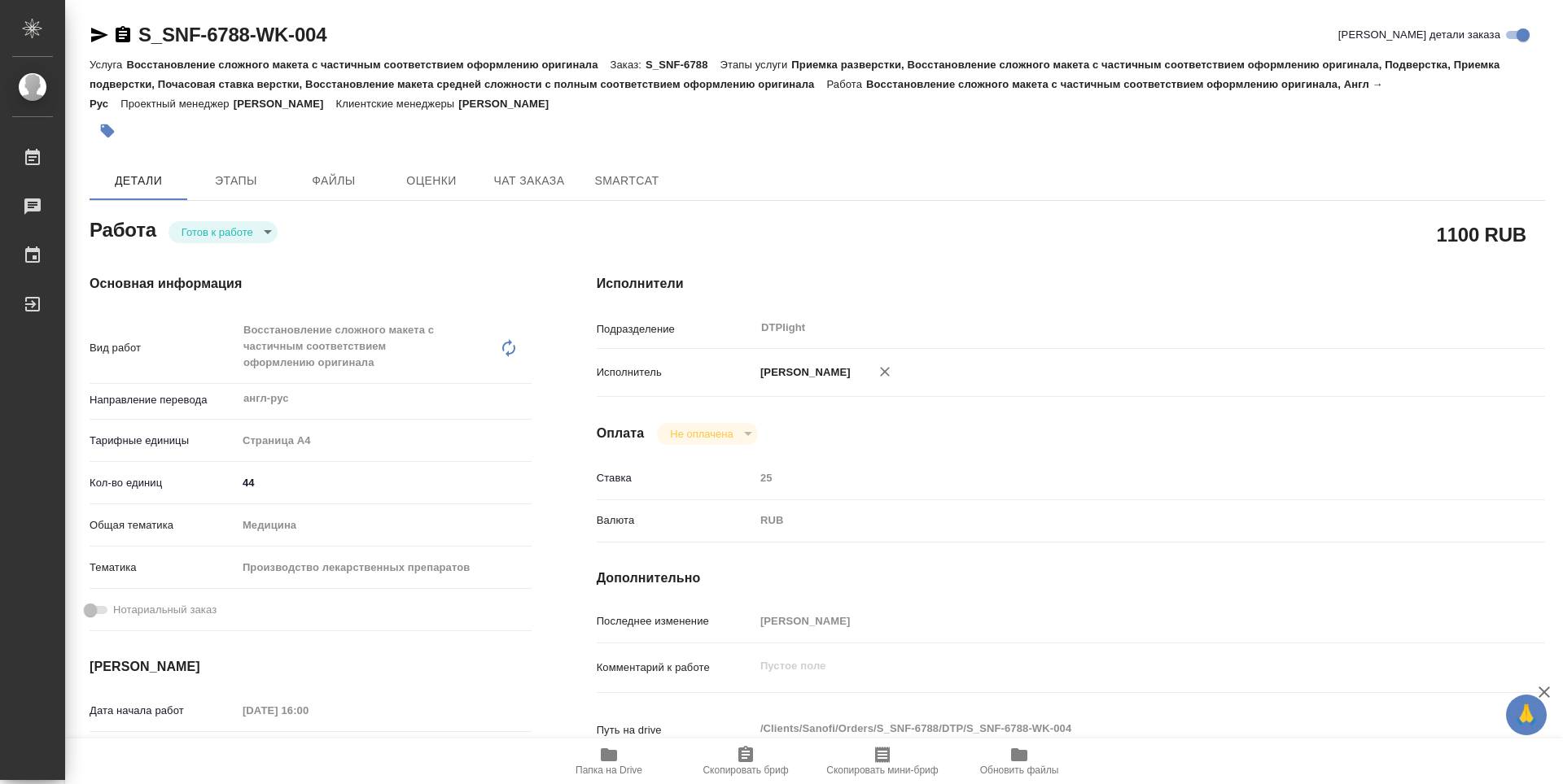
type textarea "x"
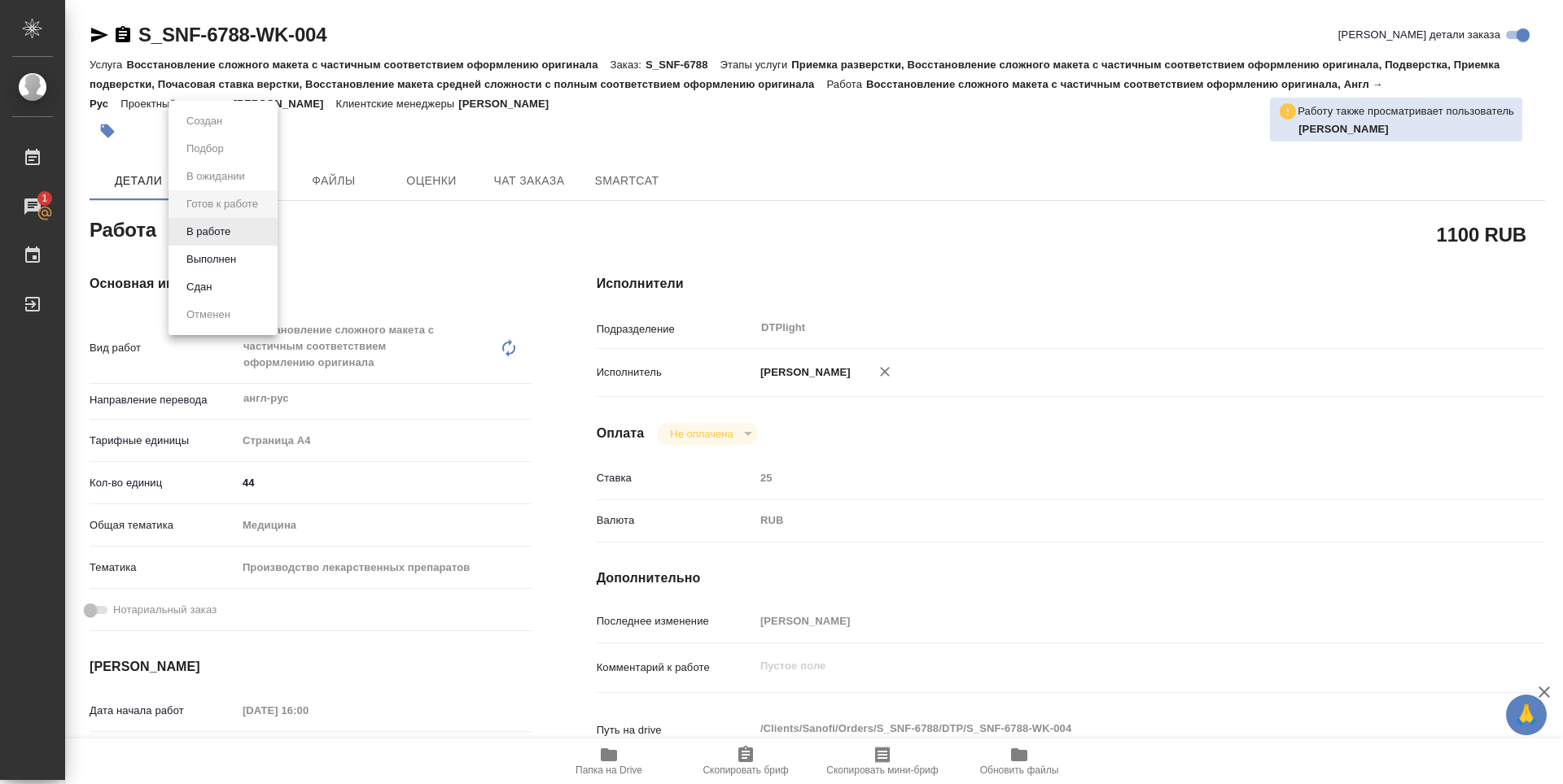
click at [245, 227] on body "🙏 .cls-1 fill:#fff; AWATERA Zubakova Viktoriya Работы 1 Чаты График Выйти S_SNF…" at bounding box center [781, 392] width 1563 height 784
click at [224, 232] on button "В работе" at bounding box center [208, 232] width 54 height 18
type textarea "x"
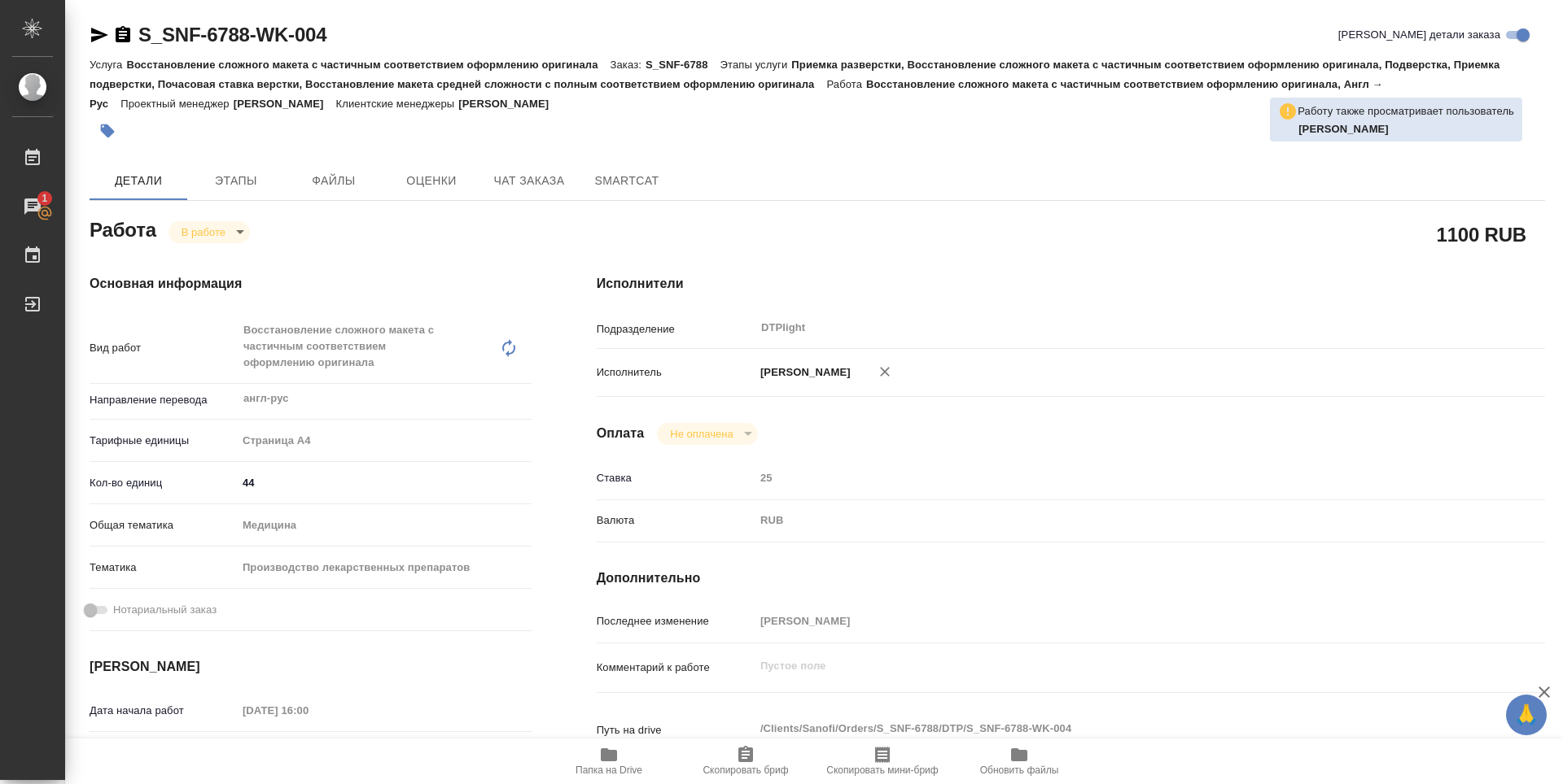
type textarea "x"
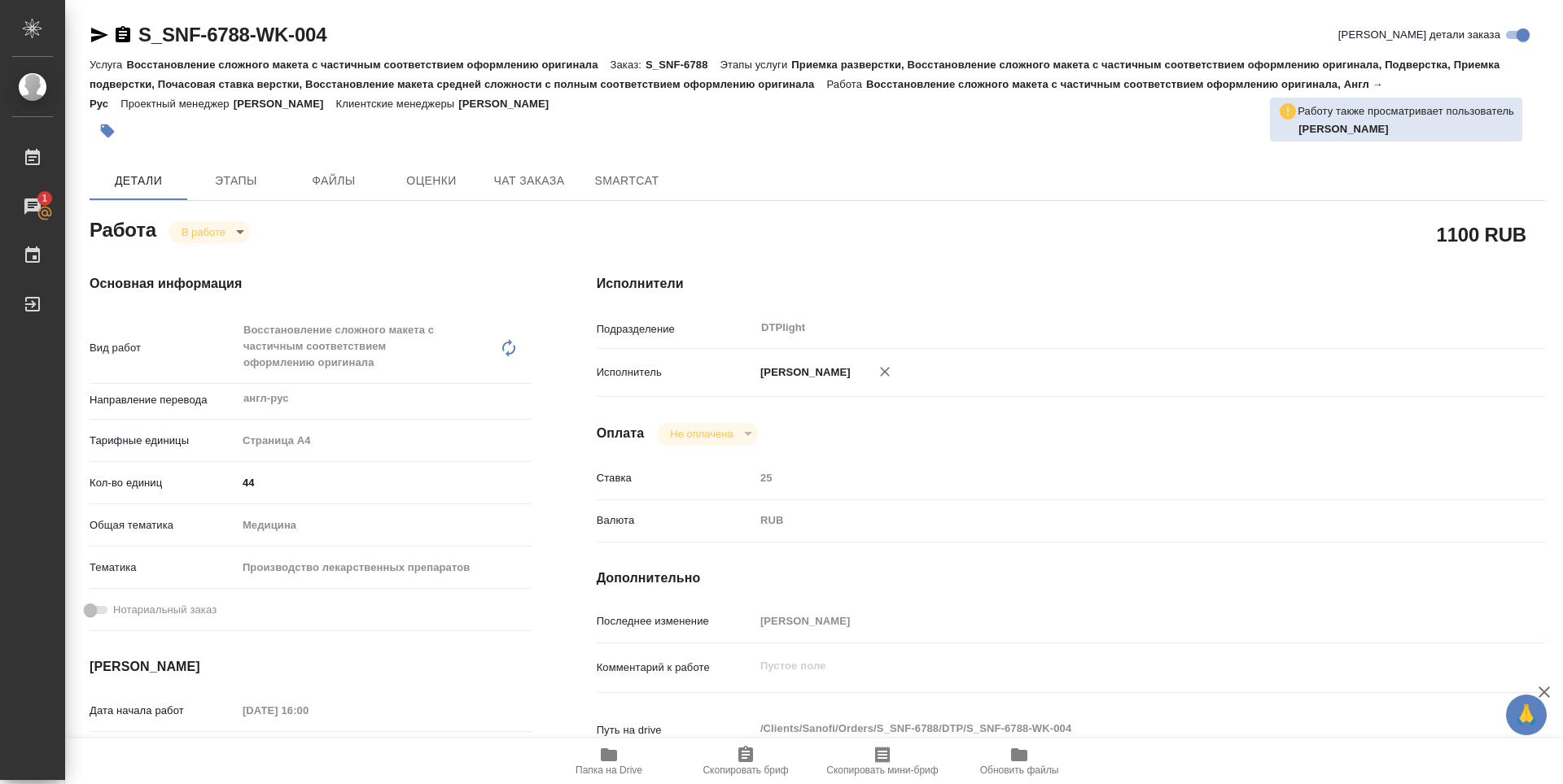
type textarea "x"
drag, startPoint x: 362, startPoint y: 36, endPoint x: 120, endPoint y: 30, distance: 242.1
click at [120, 30] on div "S_SNF-6788-WK-004 Кратко детали заказа" at bounding box center [817, 35] width 1455 height 26
type textarea "x"
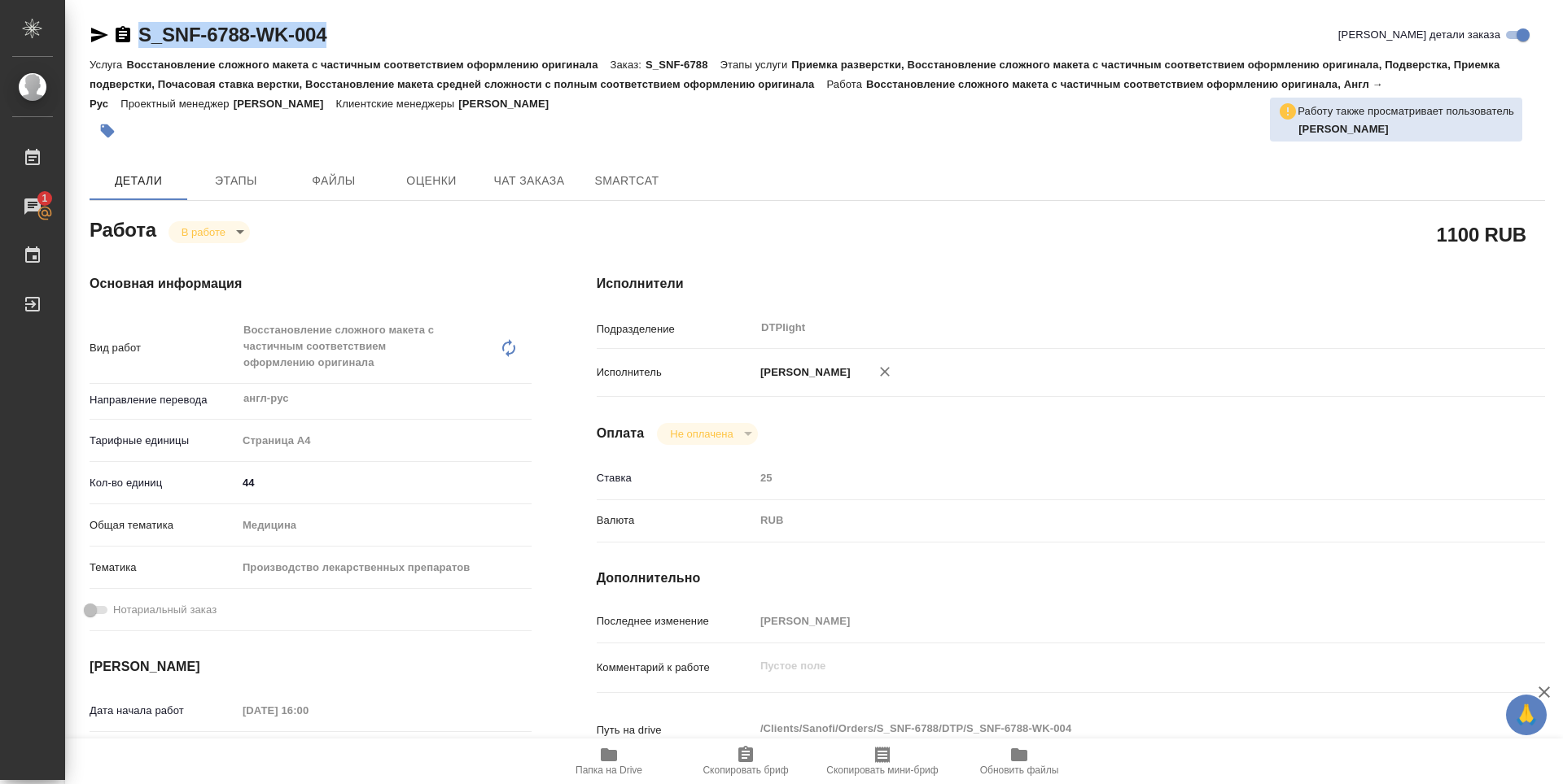
type textarea "x"
copy link "S_SNF-6788-WK-004"
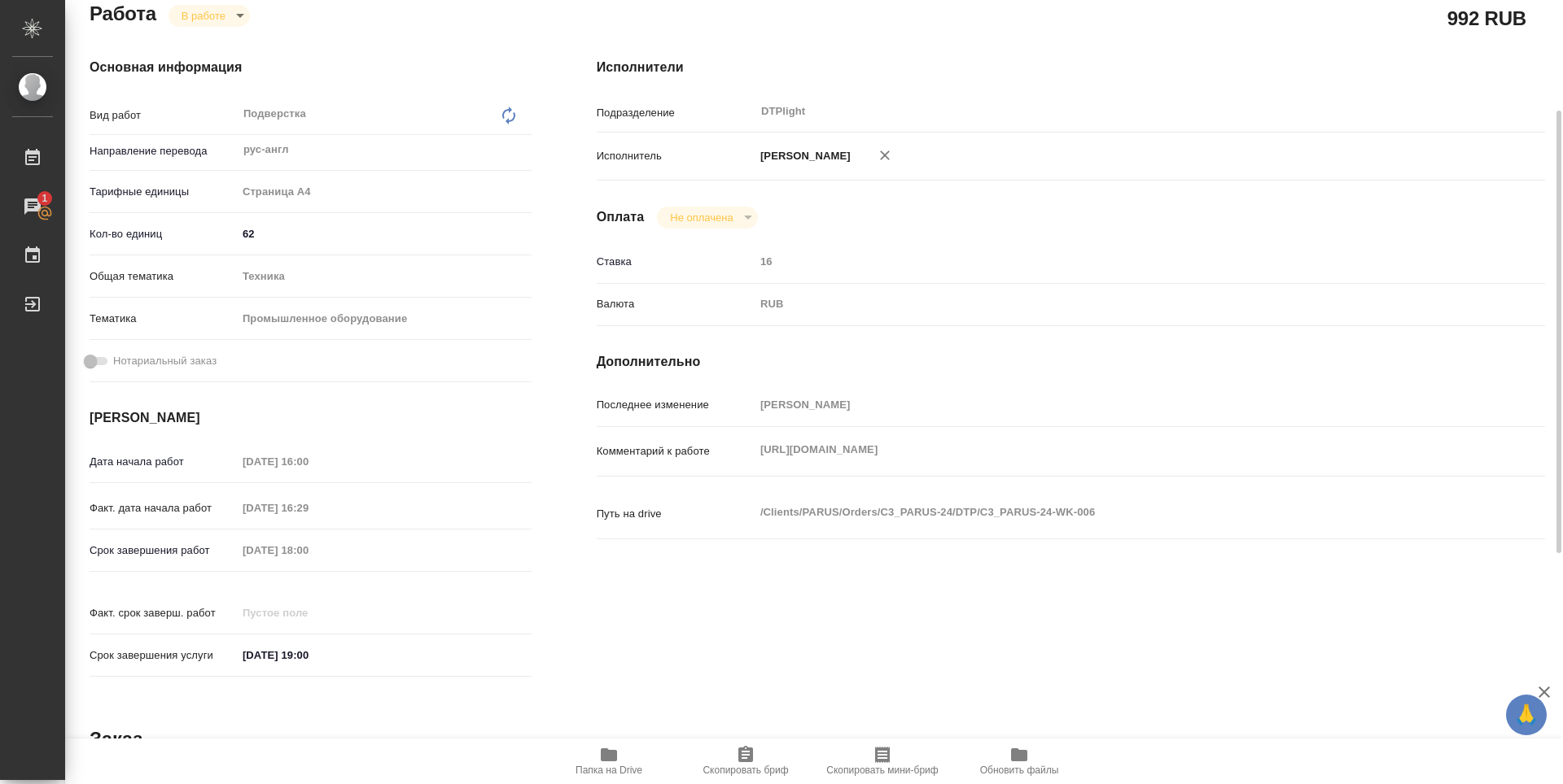
scroll to position [116, 0]
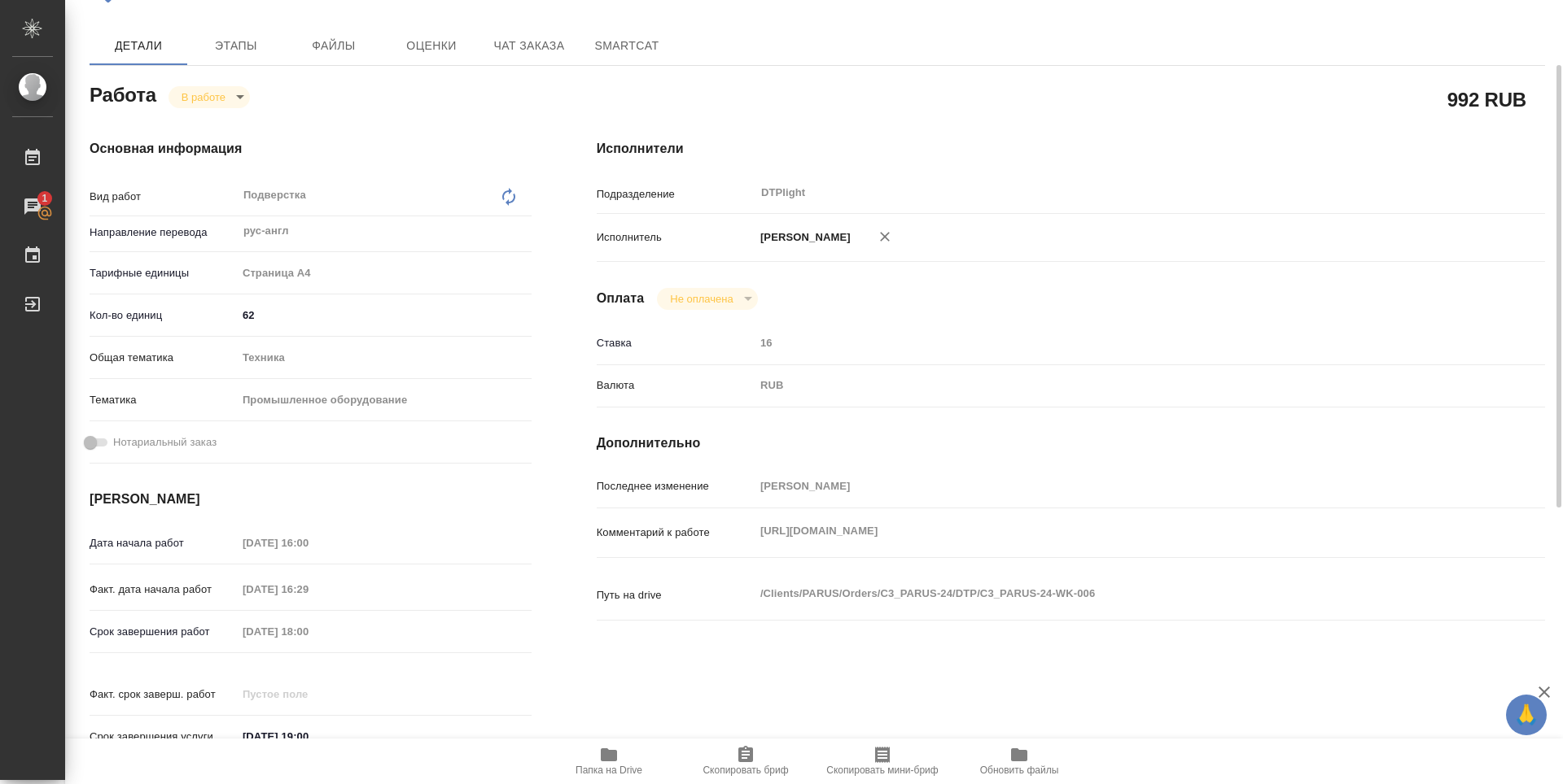
click at [220, 96] on body "🙏 .cls-1 fill:#fff; AWATERA Zubakova Viktoriya Работы 1 Чаты График Выйти C3_PA…" at bounding box center [781, 392] width 1563 height 784
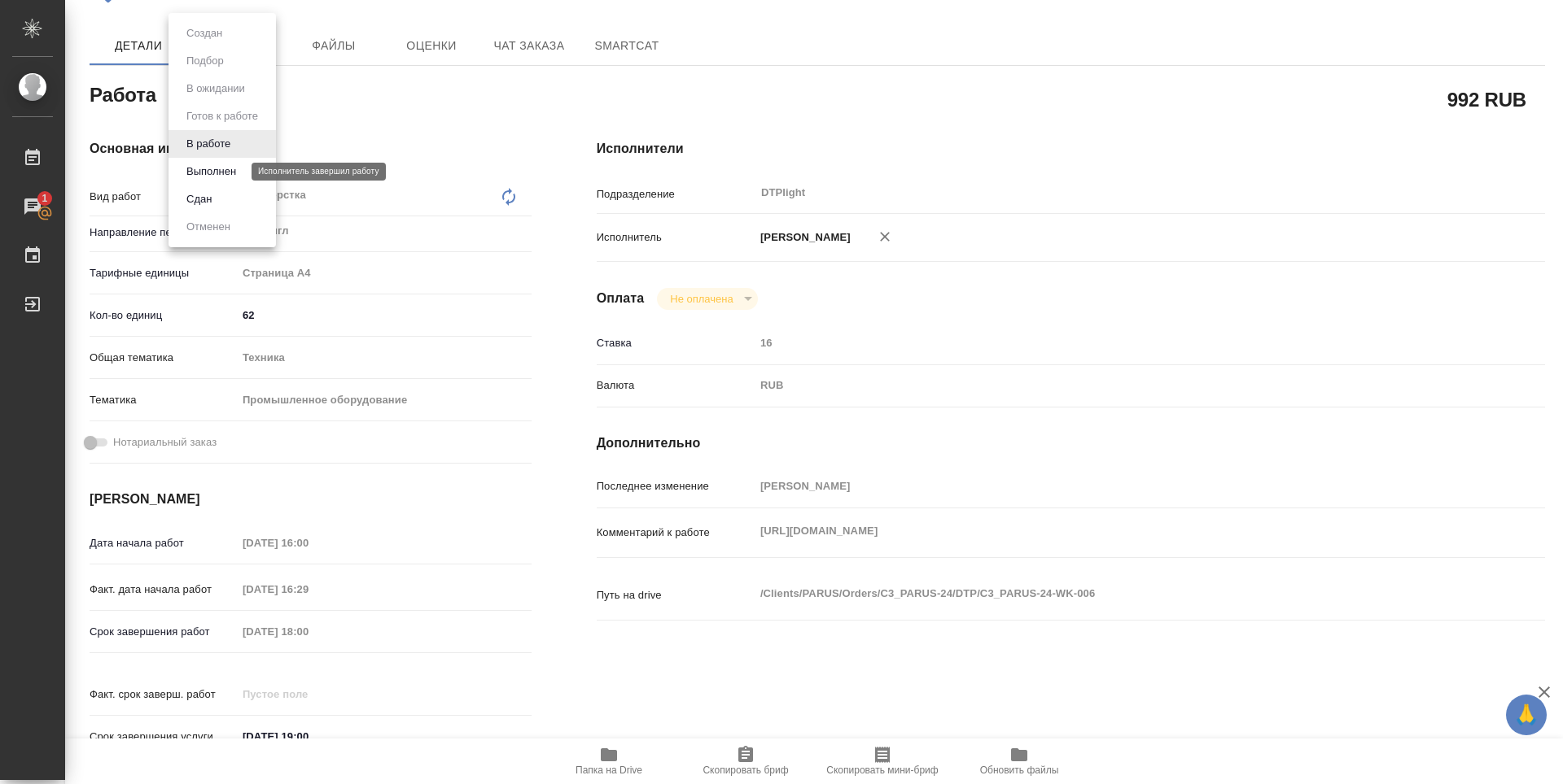
click at [218, 167] on button "Выполнен" at bounding box center [211, 172] width 60 height 18
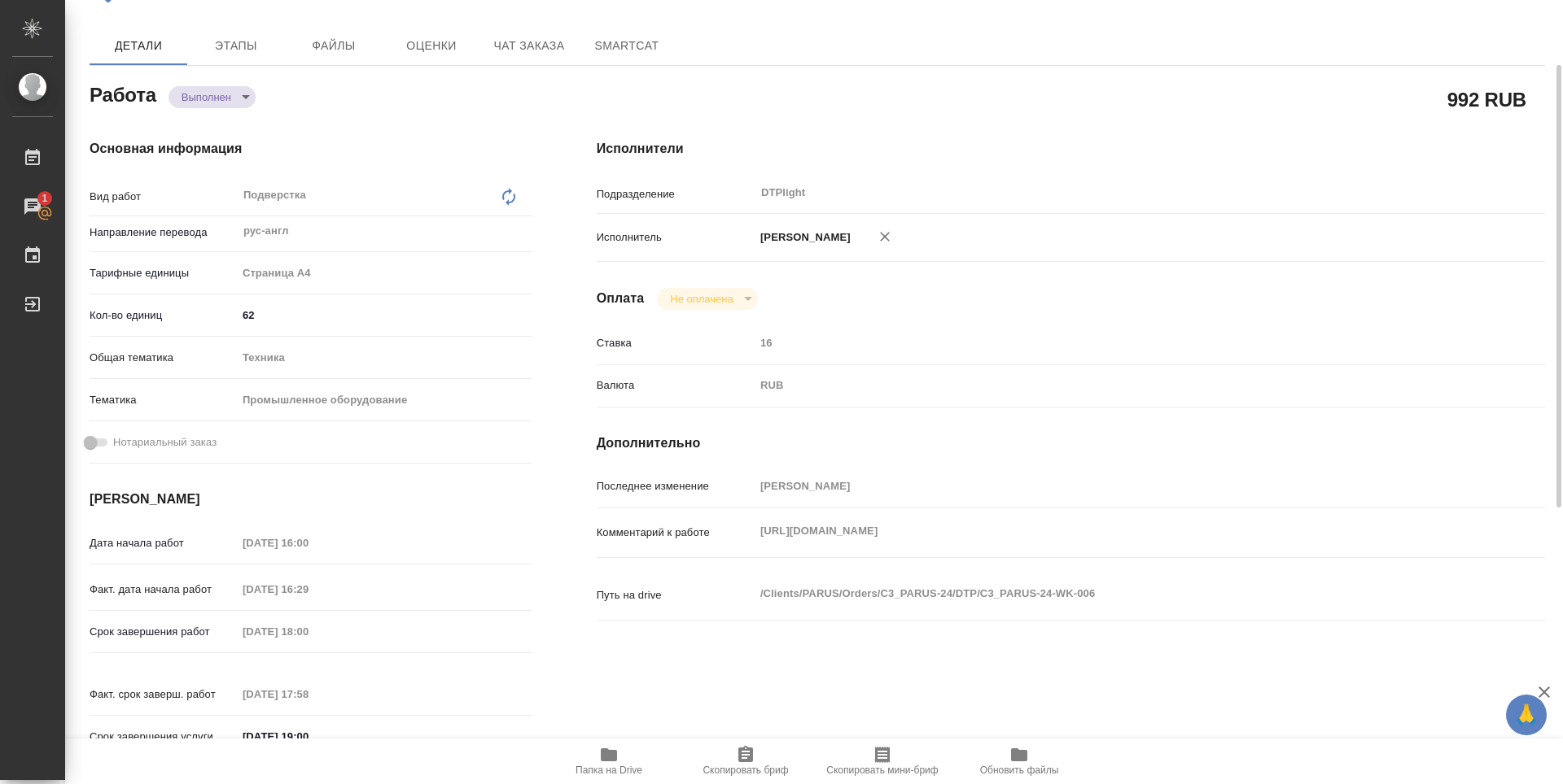
type textarea "x"
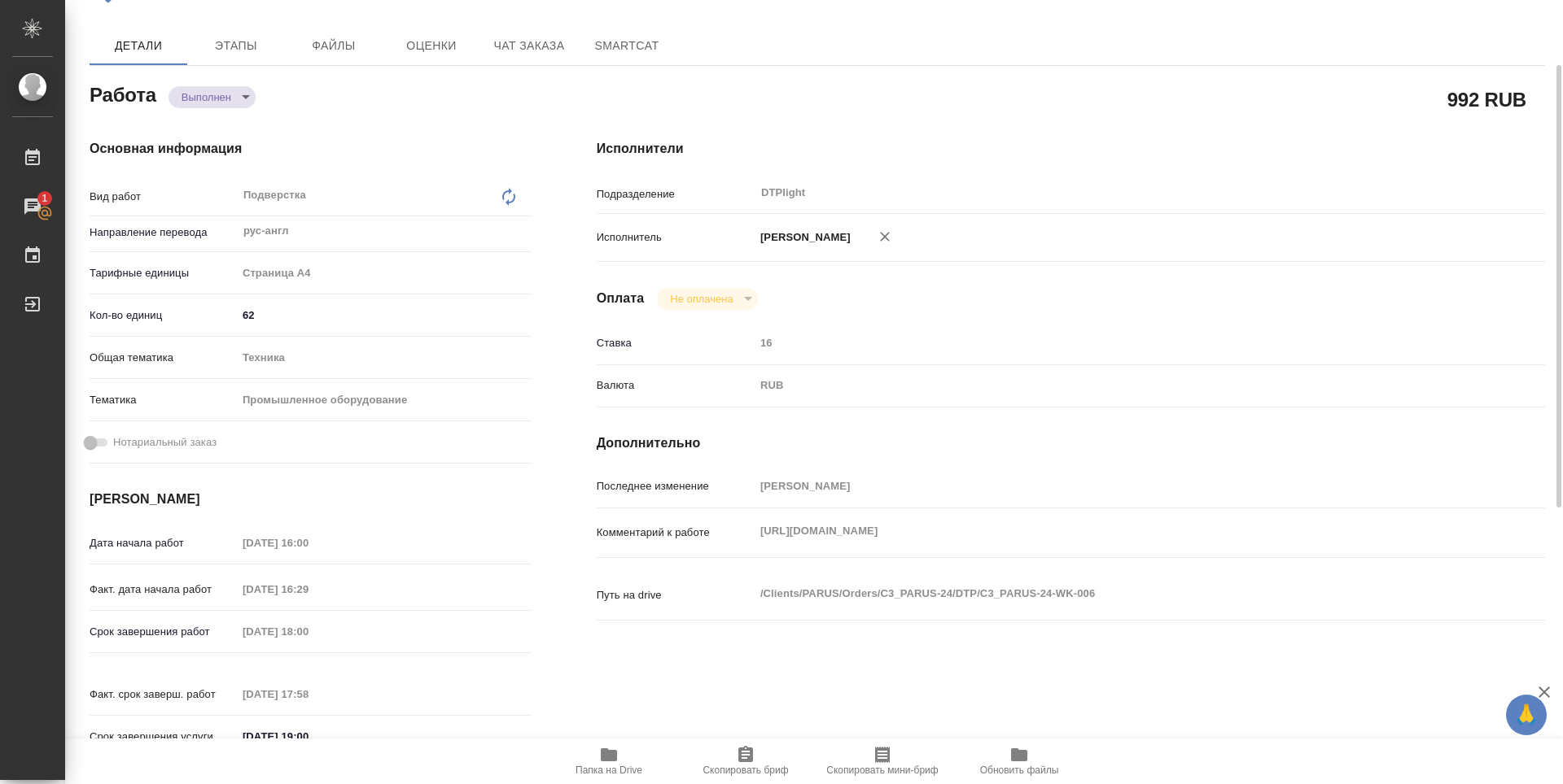
type textarea "x"
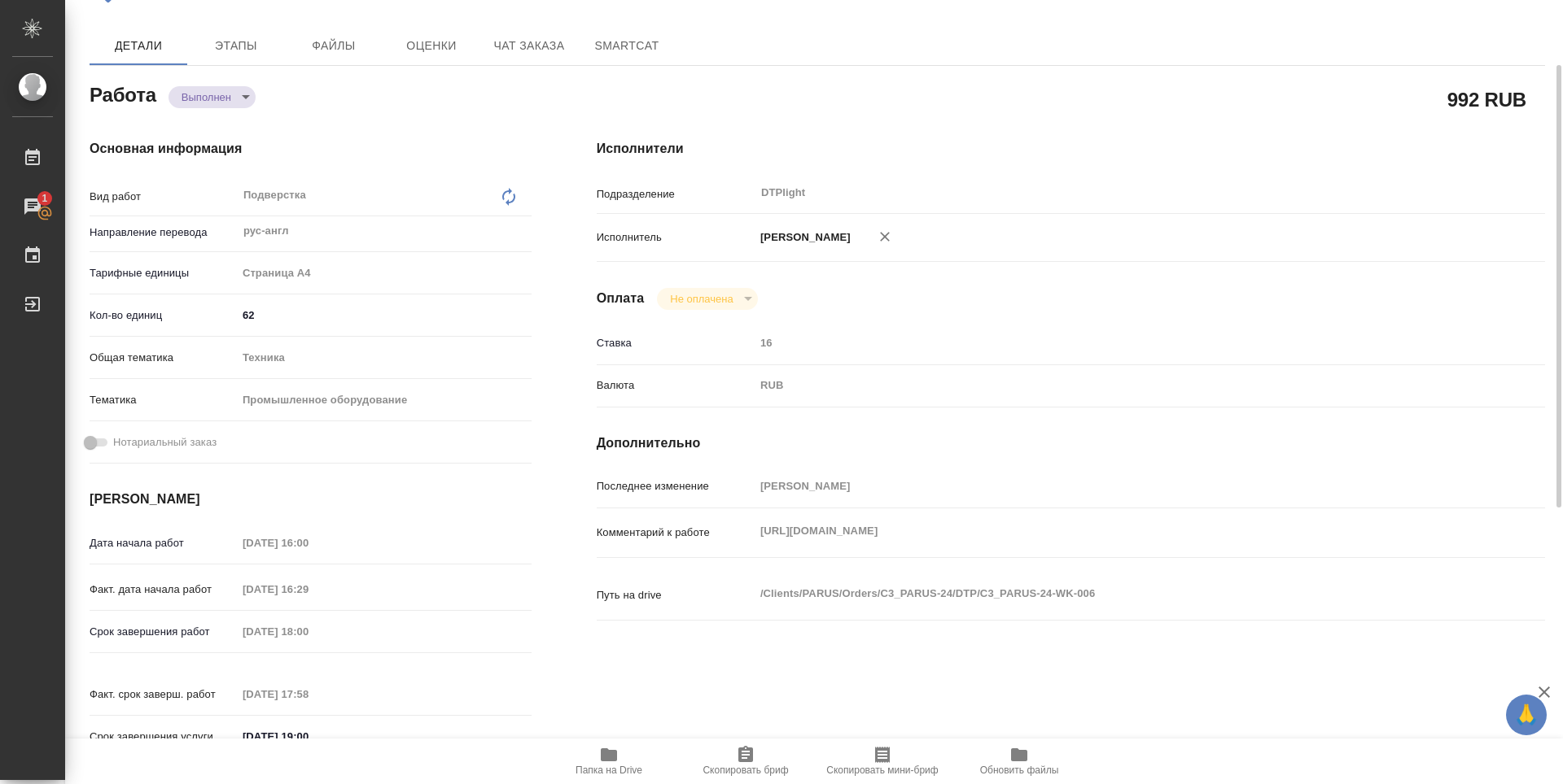
type textarea "x"
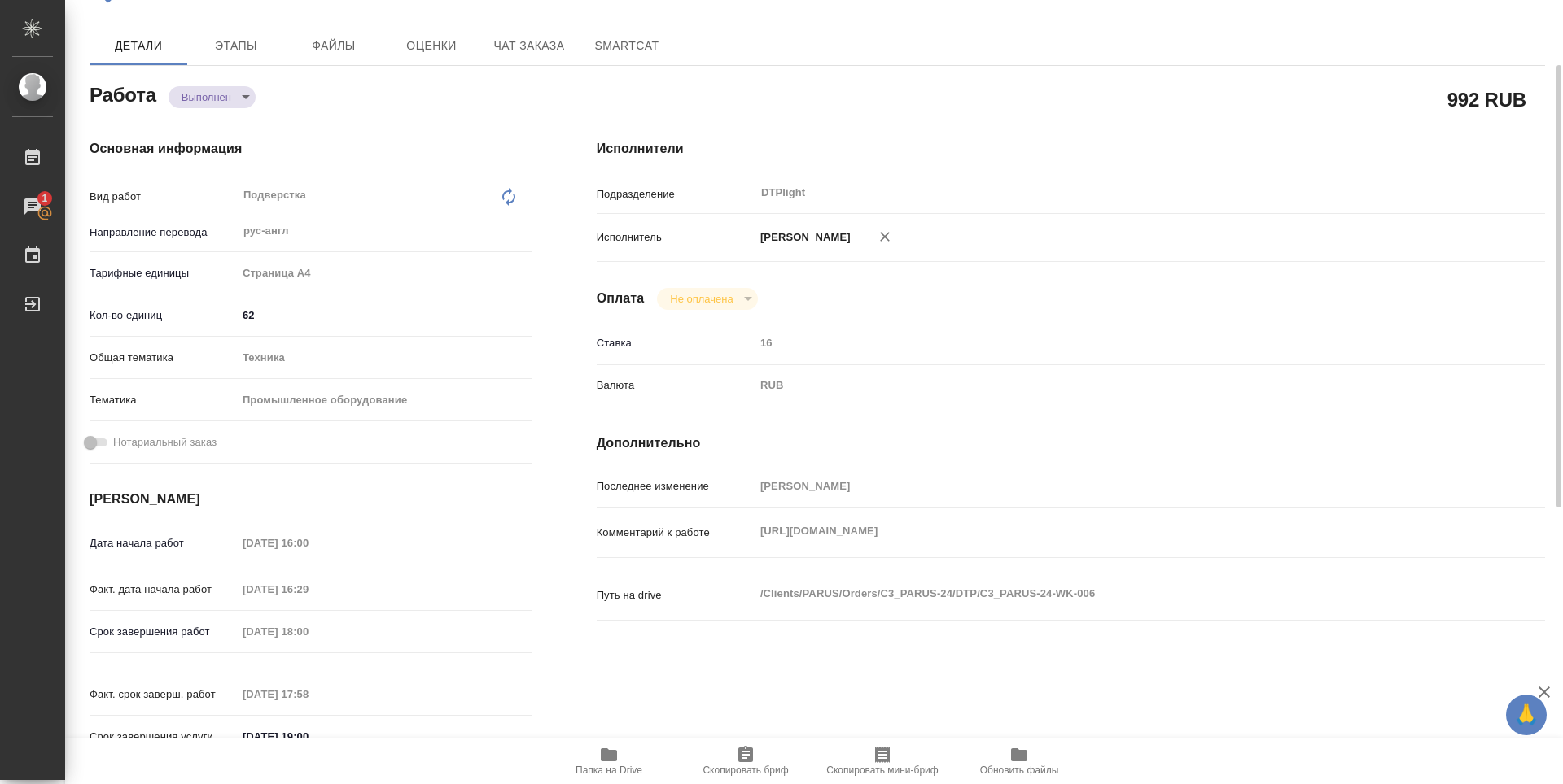
type textarea "x"
